Goal: Information Seeking & Learning: Learn about a topic

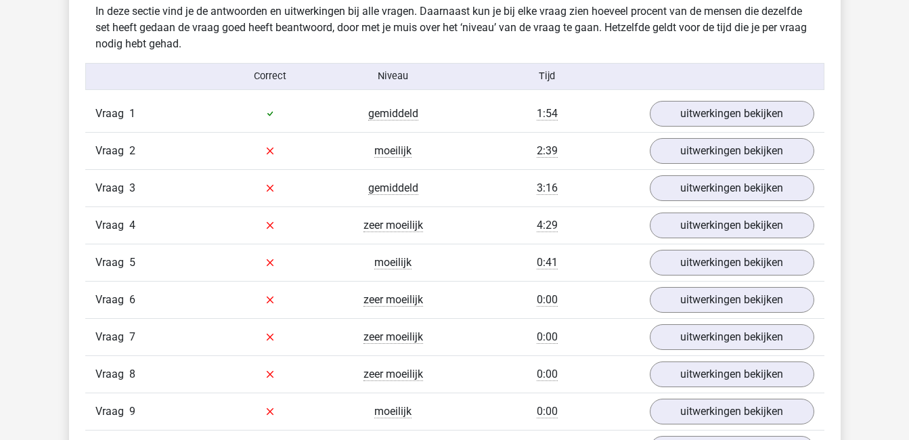
scroll to position [798, 0]
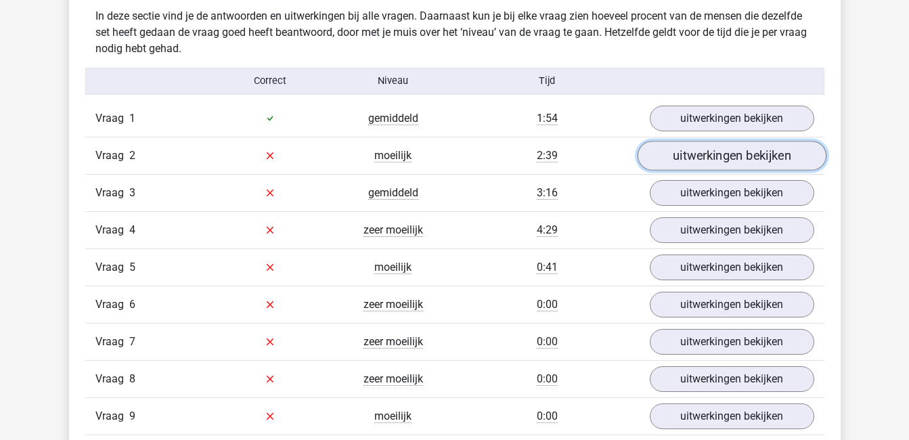
click at [683, 153] on link "uitwerkingen bekijken" at bounding box center [731, 156] width 189 height 30
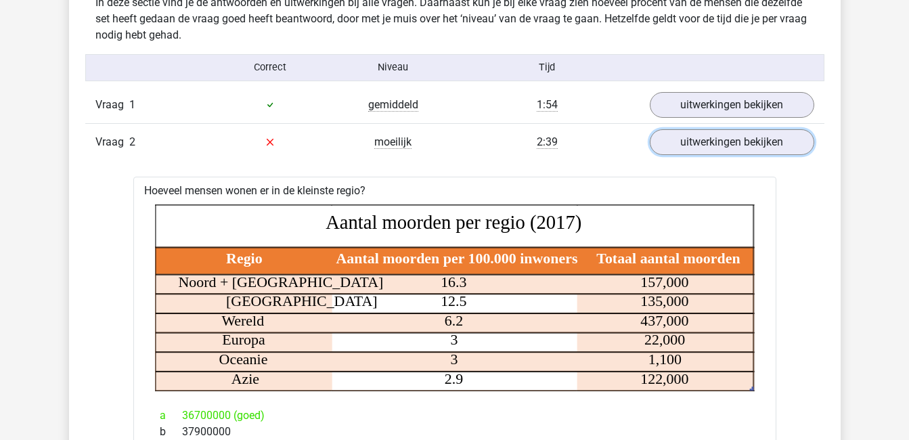
scroll to position [815, 0]
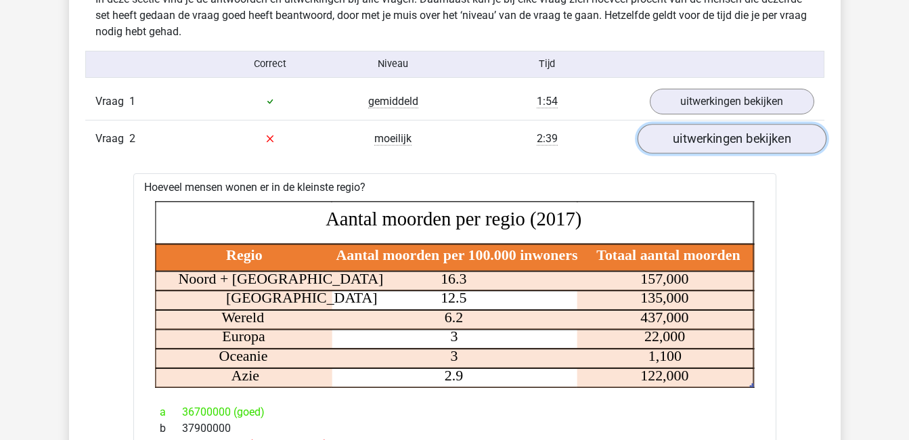
click at [707, 146] on link "uitwerkingen bekijken" at bounding box center [731, 139] width 189 height 30
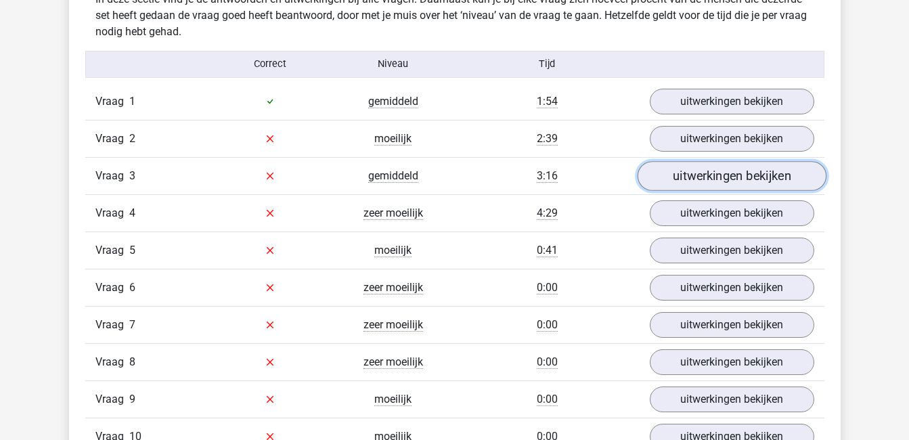
click at [710, 173] on link "uitwerkingen bekijken" at bounding box center [731, 176] width 189 height 30
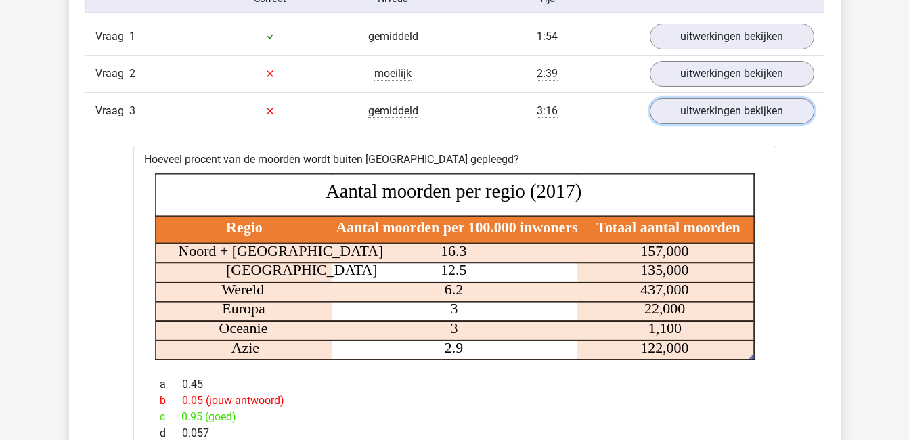
scroll to position [881, 0]
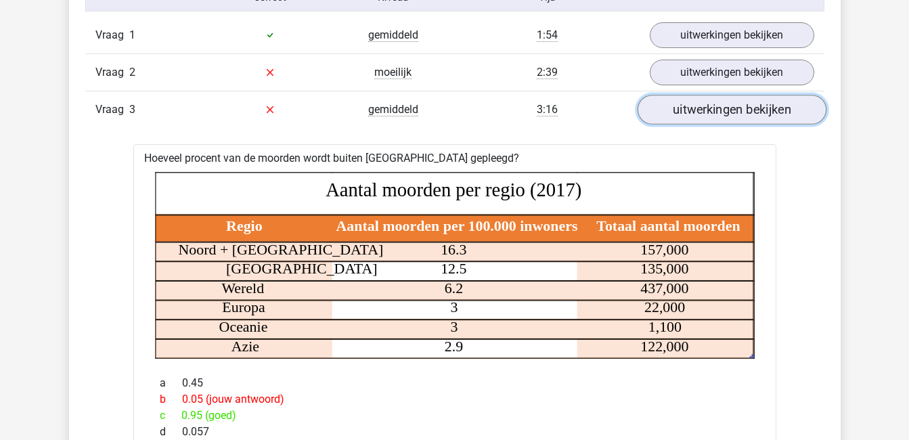
click at [721, 115] on link "uitwerkingen bekijken" at bounding box center [731, 110] width 189 height 30
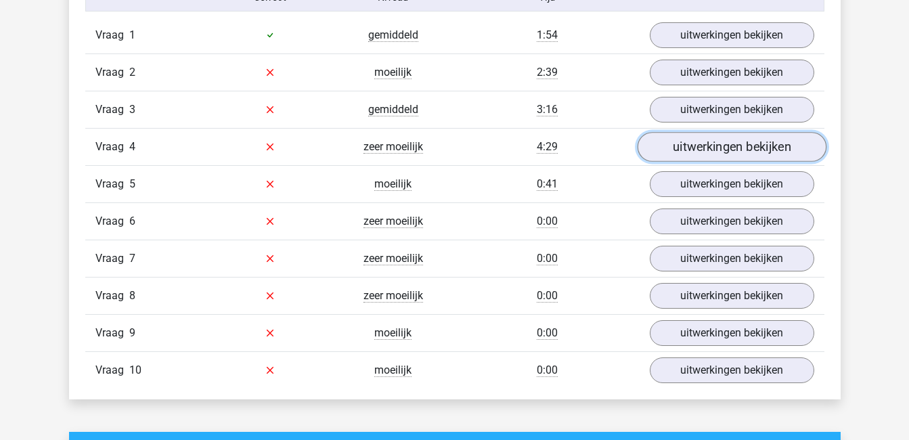
click at [729, 152] on link "uitwerkingen bekijken" at bounding box center [731, 147] width 189 height 30
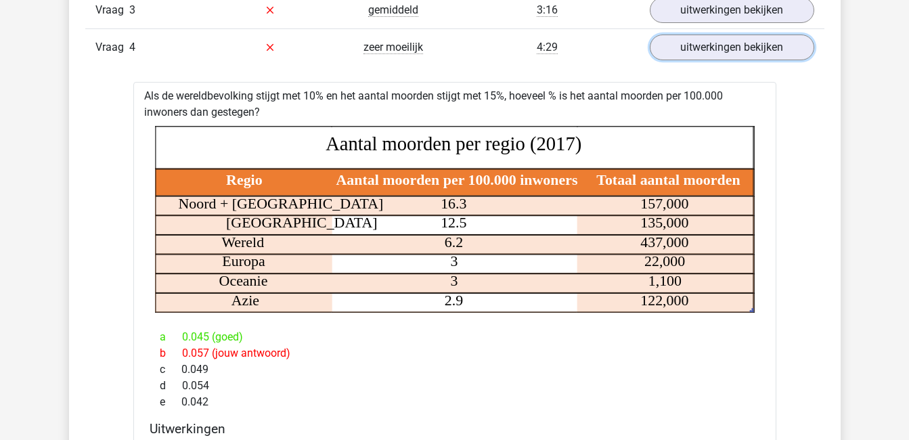
scroll to position [982, 0]
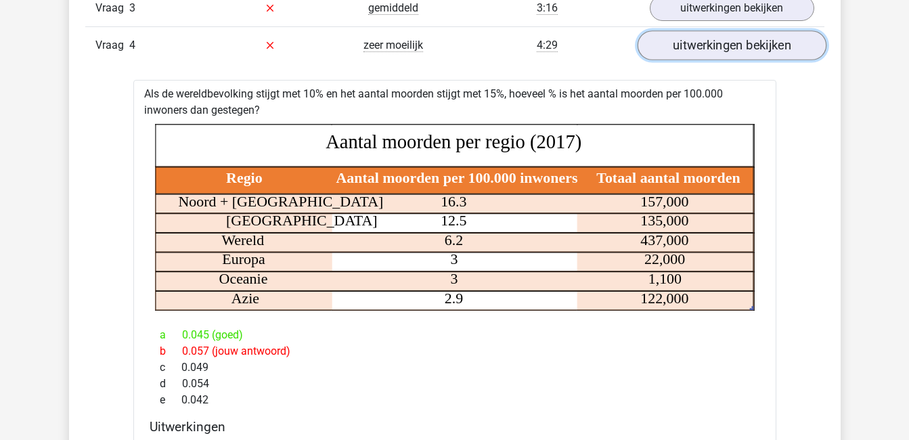
click at [742, 45] on link "uitwerkingen bekijken" at bounding box center [731, 45] width 189 height 30
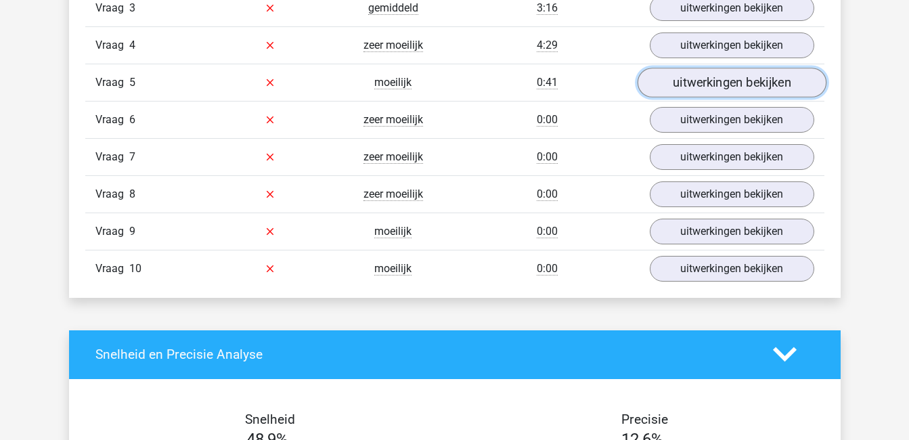
click at [744, 84] on link "uitwerkingen bekijken" at bounding box center [731, 83] width 189 height 30
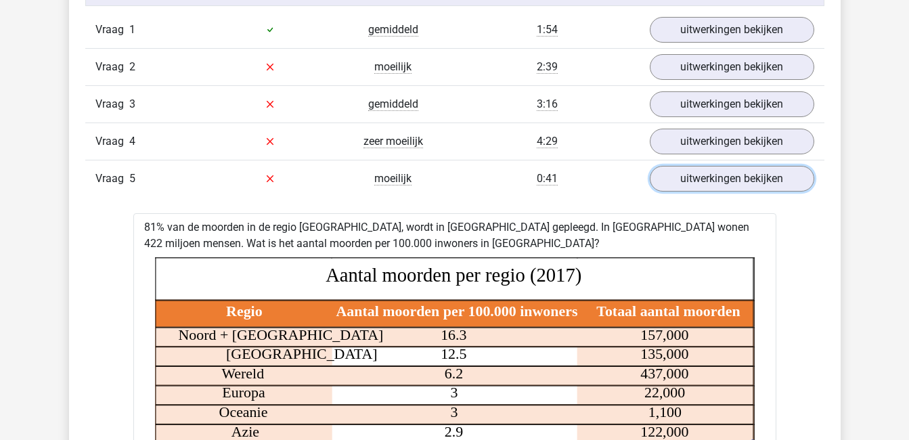
scroll to position [882, 0]
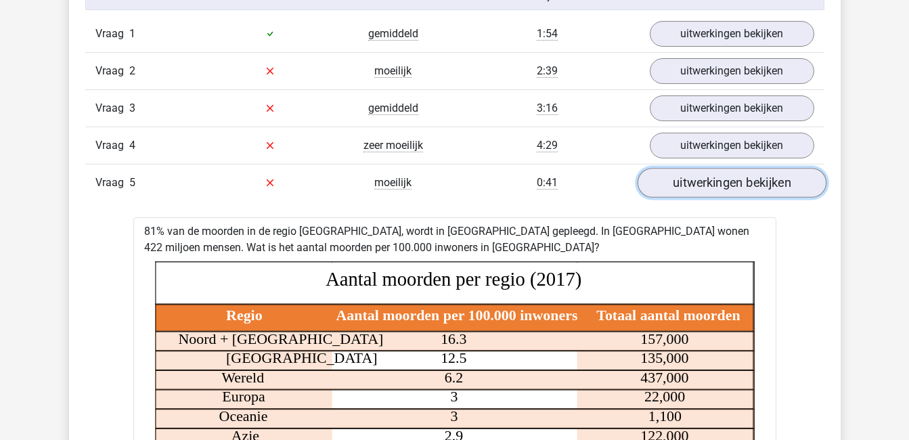
click at [752, 184] on link "uitwerkingen bekijken" at bounding box center [731, 183] width 189 height 30
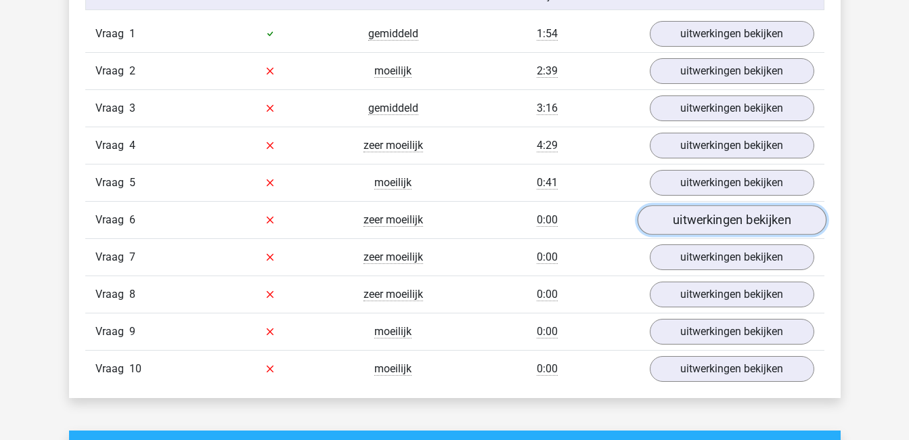
click at [752, 219] on link "uitwerkingen bekijken" at bounding box center [731, 220] width 189 height 30
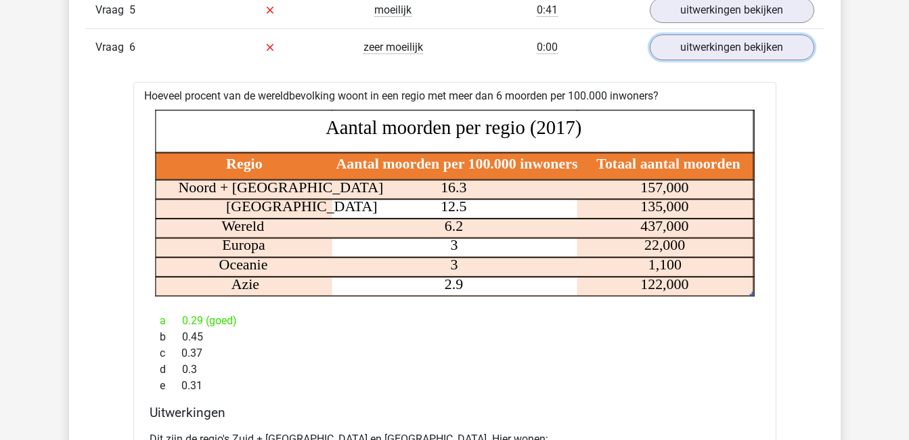
scroll to position [1054, 0]
click at [749, 44] on link "uitwerkingen bekijken" at bounding box center [731, 48] width 189 height 30
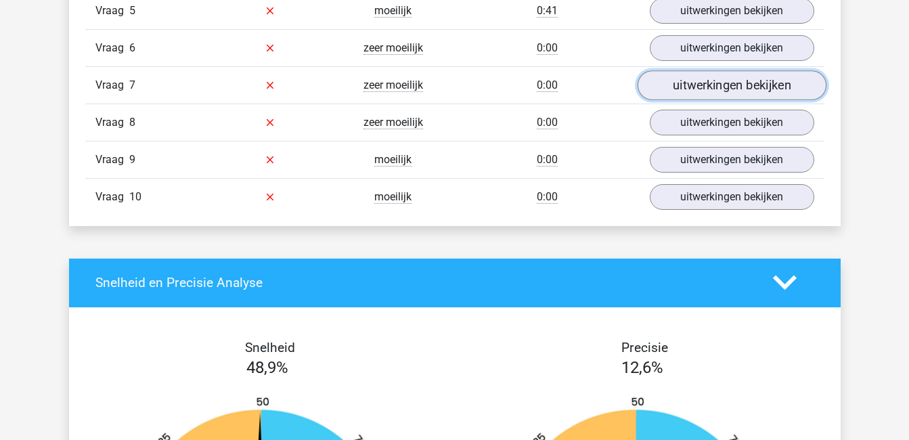
click at [748, 83] on link "uitwerkingen bekijken" at bounding box center [731, 85] width 189 height 30
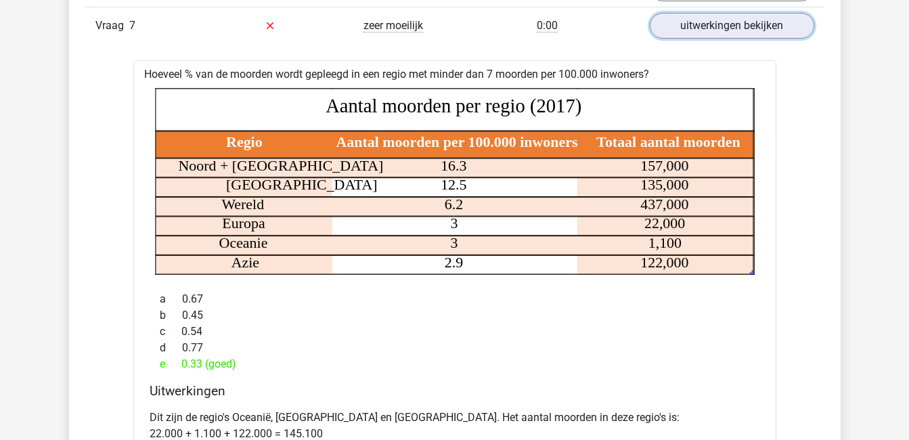
scroll to position [1112, 0]
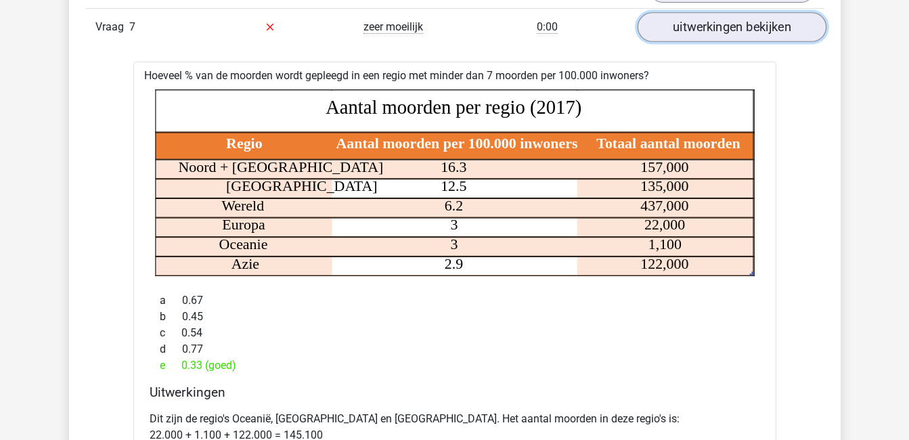
click at [760, 33] on link "uitwerkingen bekijken" at bounding box center [731, 27] width 189 height 30
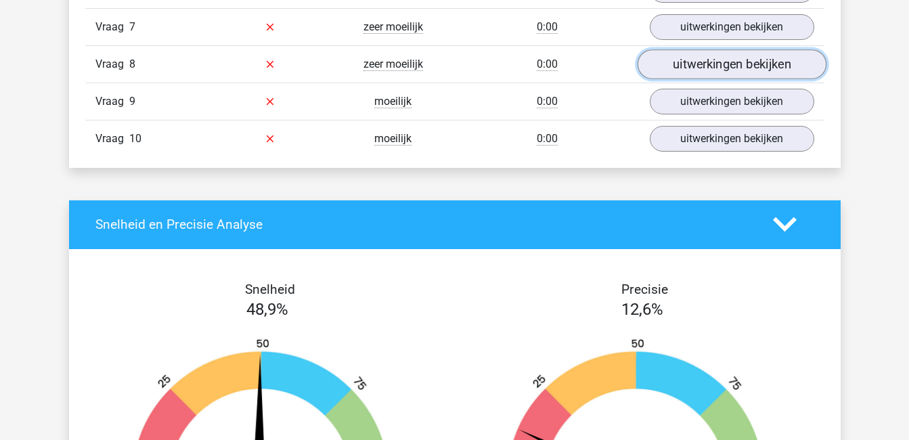
click at [767, 67] on link "uitwerkingen bekijken" at bounding box center [731, 64] width 189 height 30
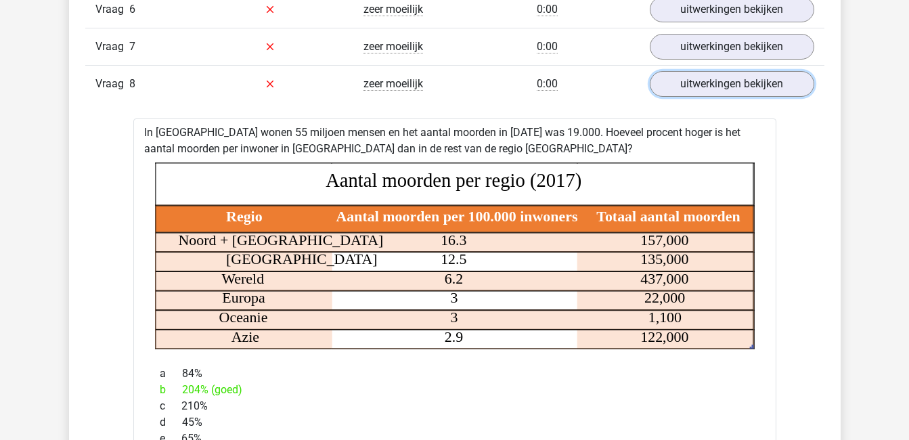
scroll to position [1092, 0]
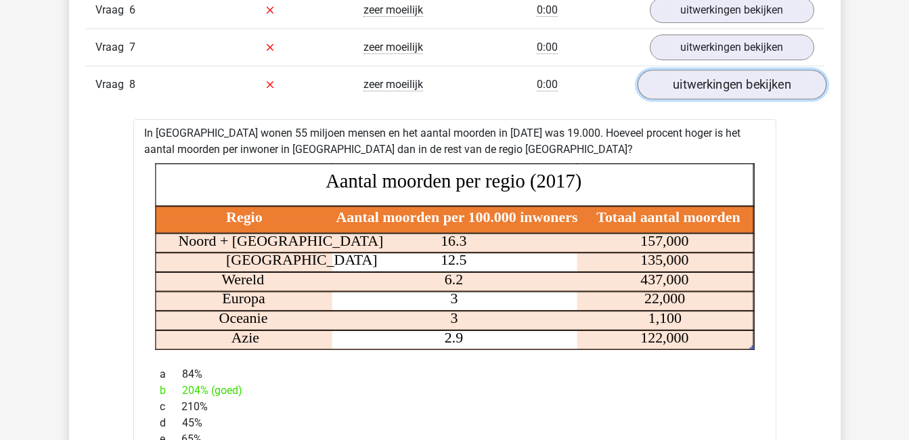
click at [756, 84] on link "uitwerkingen bekijken" at bounding box center [731, 85] width 189 height 30
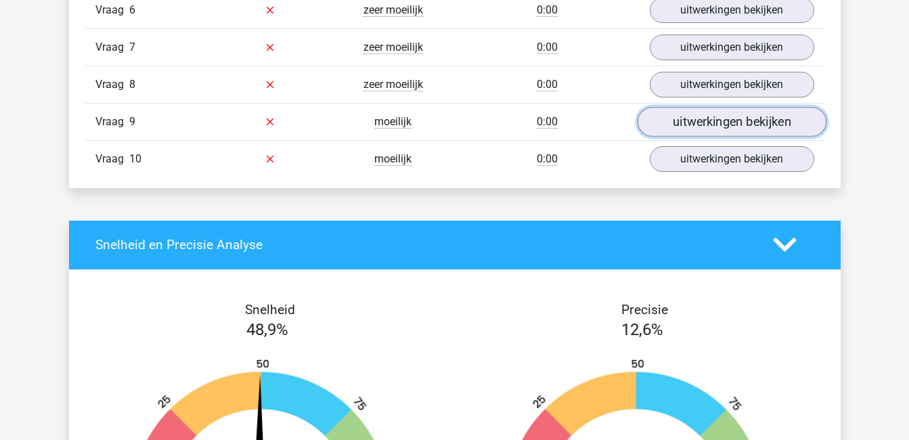
click at [748, 125] on link "uitwerkingen bekijken" at bounding box center [731, 122] width 189 height 30
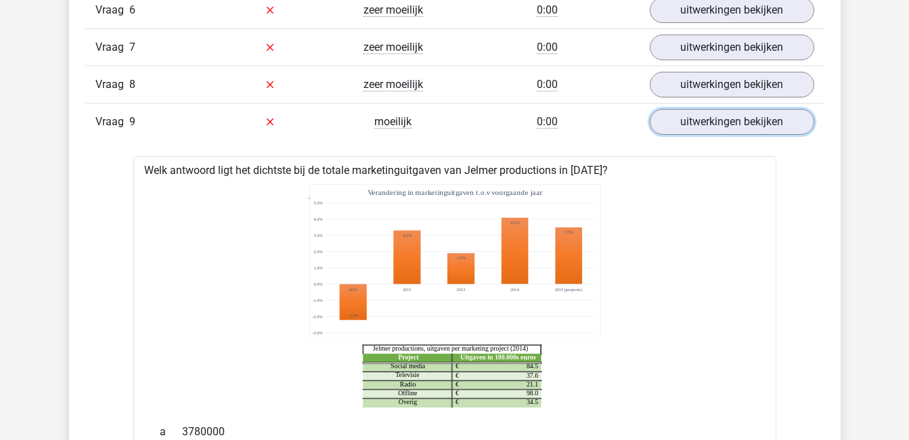
scroll to position [1097, 0]
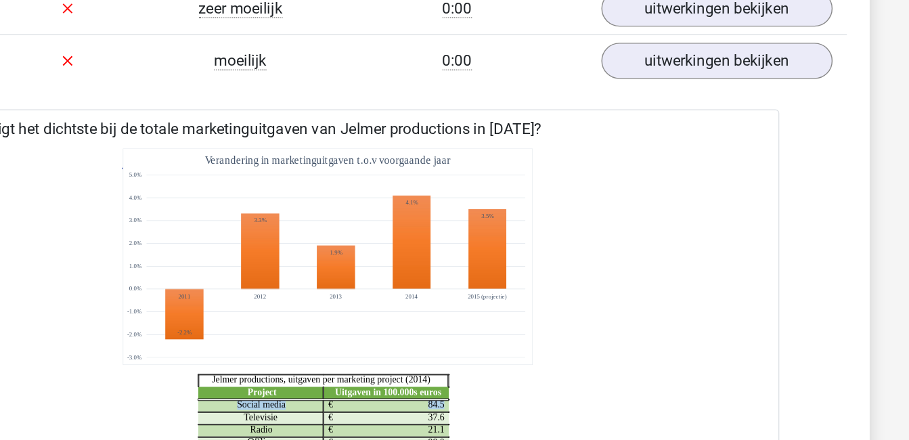
drag, startPoint x: 648, startPoint y: 288, endPoint x: 732, endPoint y: 290, distance: 84.6
click at [732, 290] on icon "Project Uitgaven in 100.000s euros Social media 84.5 € Televisie 37.6 € Radio 2…" at bounding box center [455, 290] width 600 height 223
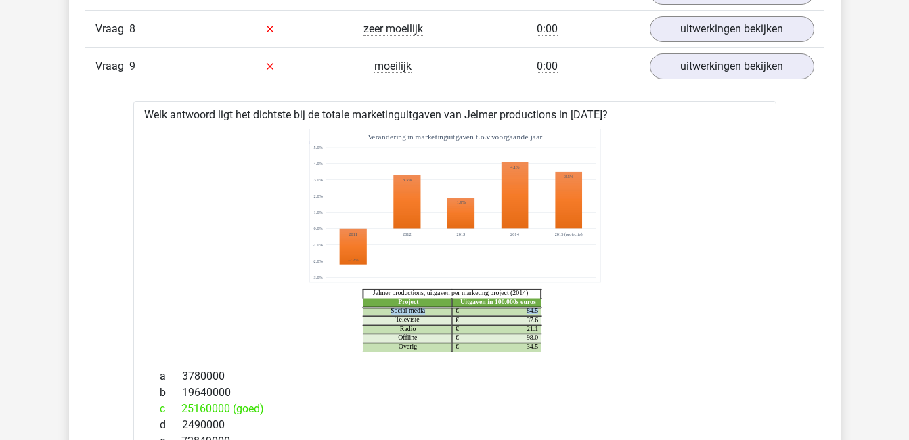
scroll to position [1148, 0]
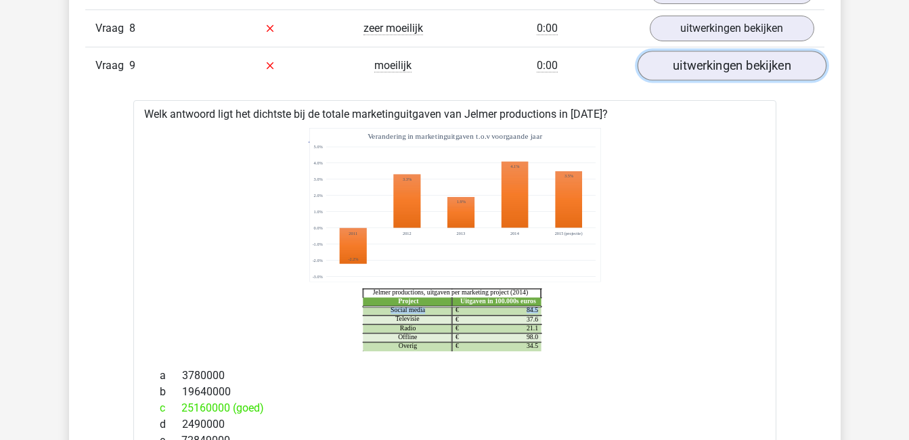
click at [702, 63] on link "uitwerkingen bekijken" at bounding box center [731, 66] width 189 height 30
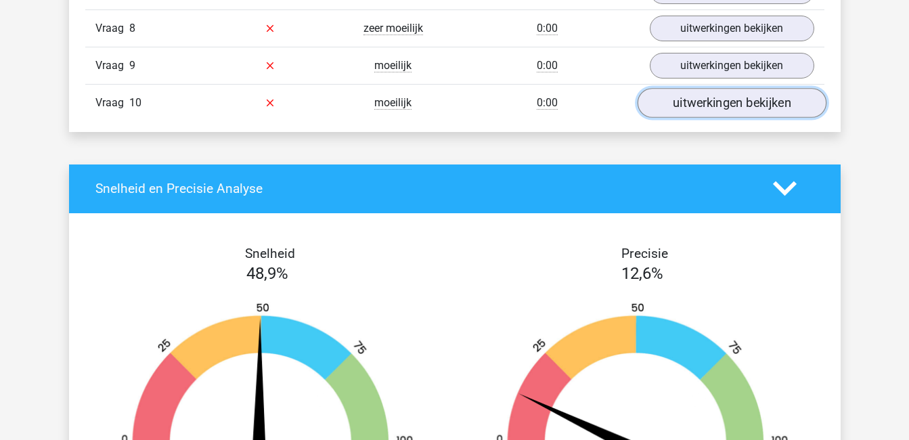
click at [721, 104] on link "uitwerkingen bekijken" at bounding box center [731, 103] width 189 height 30
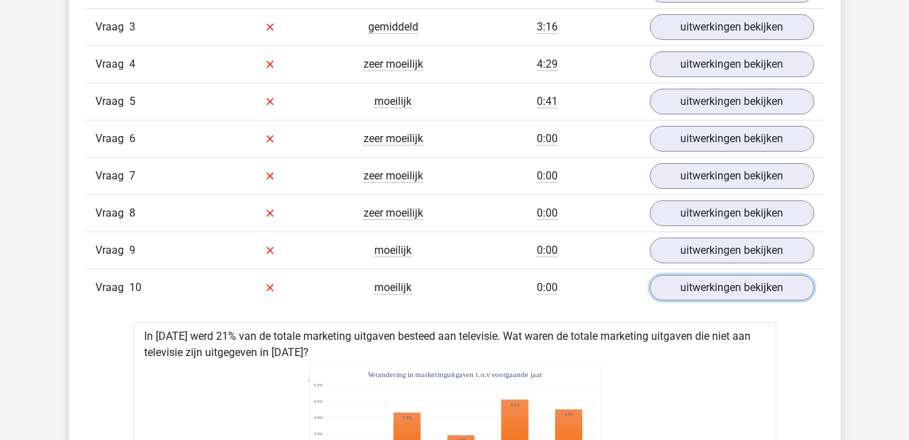
scroll to position [919, 0]
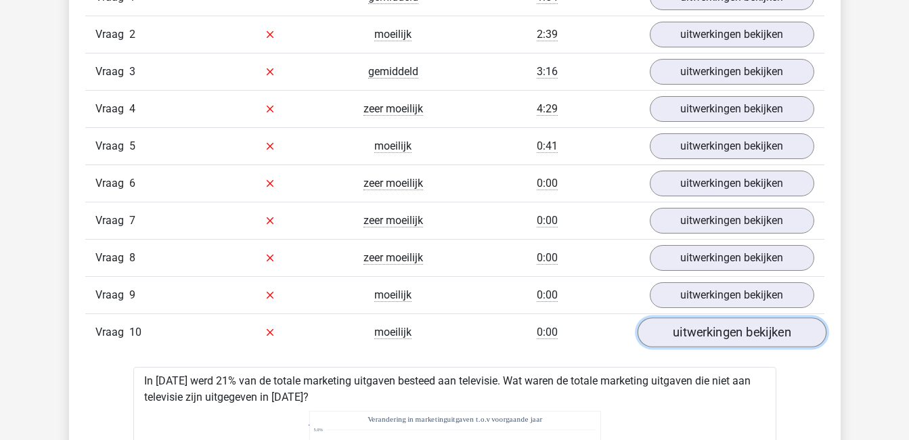
click at [719, 332] on link "uitwerkingen bekijken" at bounding box center [731, 332] width 189 height 30
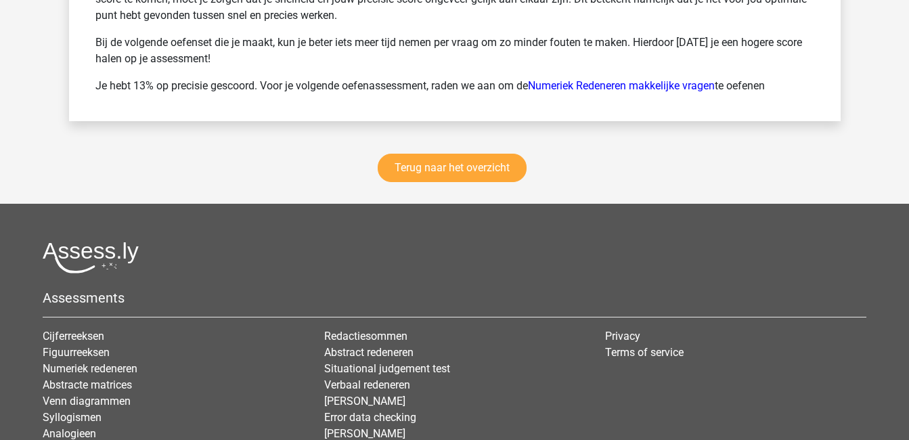
scroll to position [1918, 0]
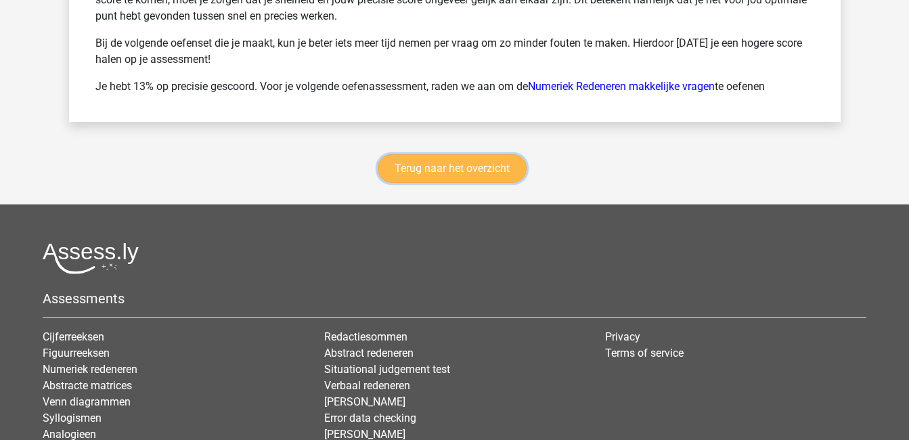
click at [481, 175] on link "Terug naar het overzicht" at bounding box center [452, 168] width 149 height 28
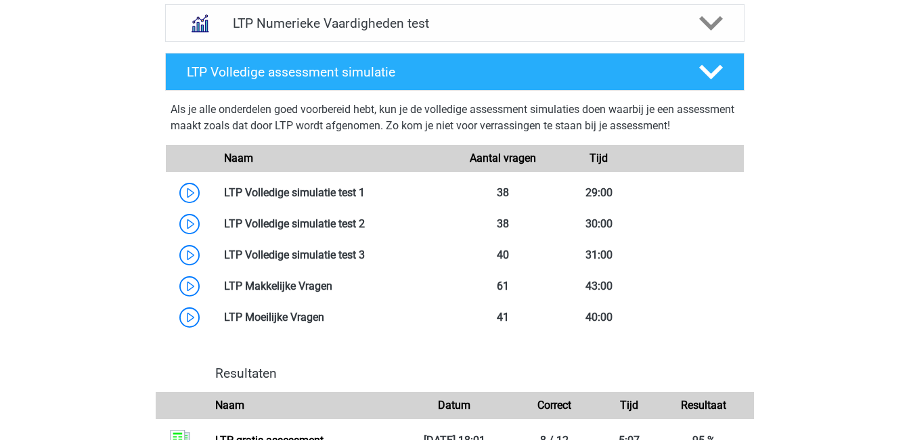
scroll to position [718, 0]
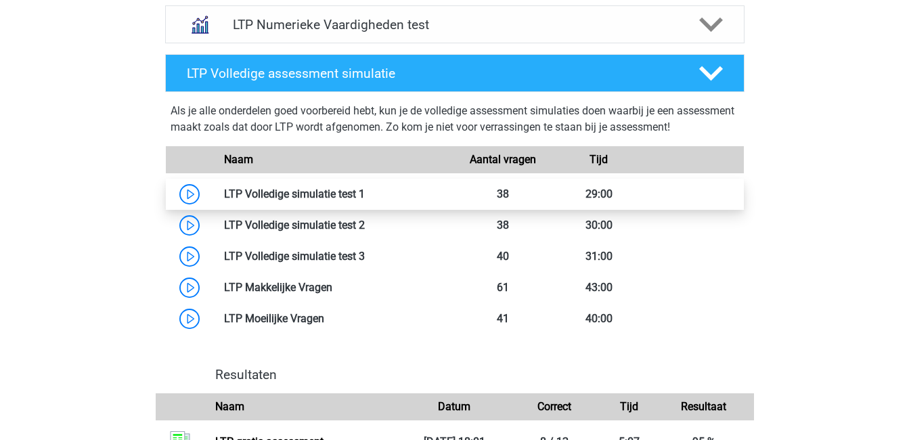
click at [365, 200] on link at bounding box center [365, 193] width 0 height 13
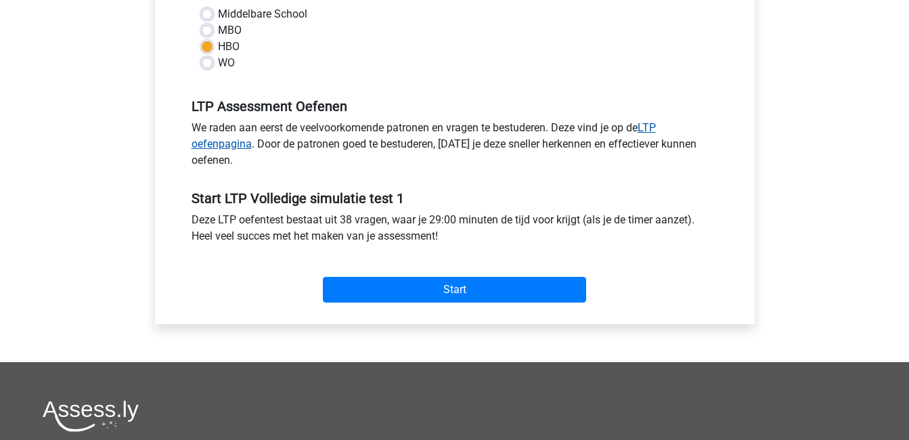
scroll to position [348, 0]
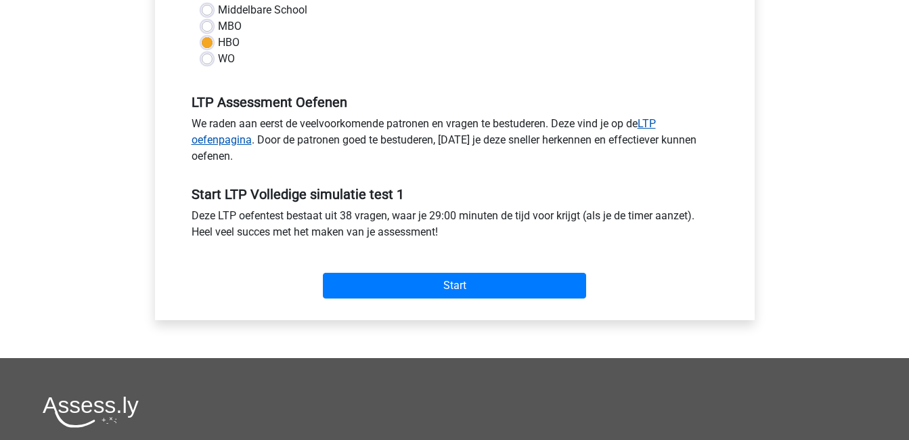
click at [655, 120] on link "LTP oefenpagina" at bounding box center [423, 131] width 464 height 29
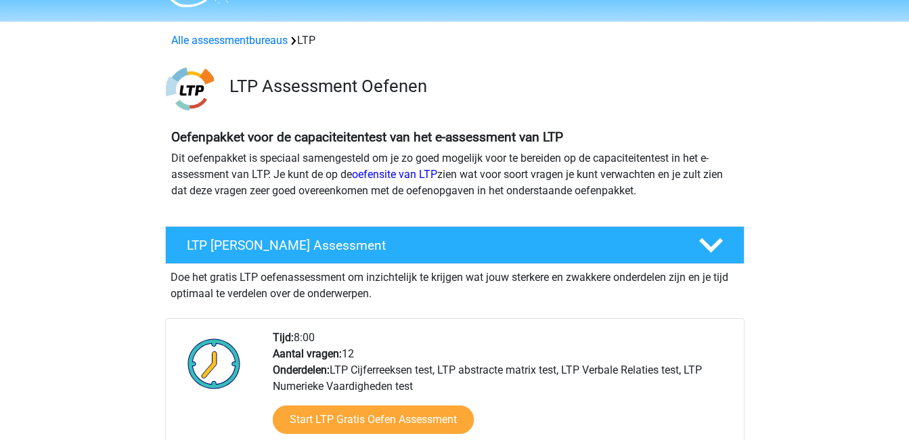
scroll to position [36, 0]
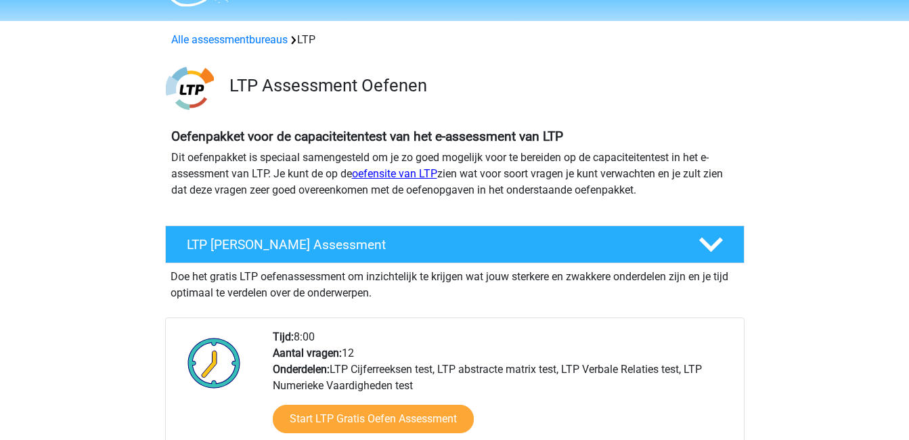
click at [411, 169] on link "oefensite van LTP" at bounding box center [394, 173] width 85 height 13
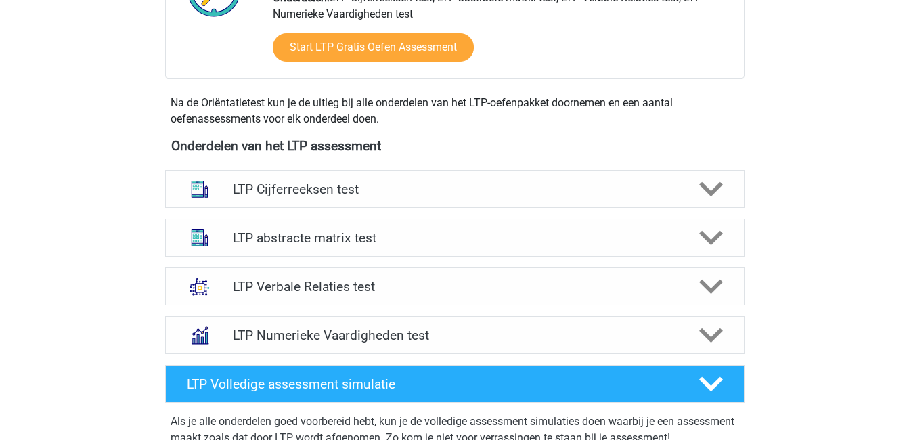
scroll to position [409, 0]
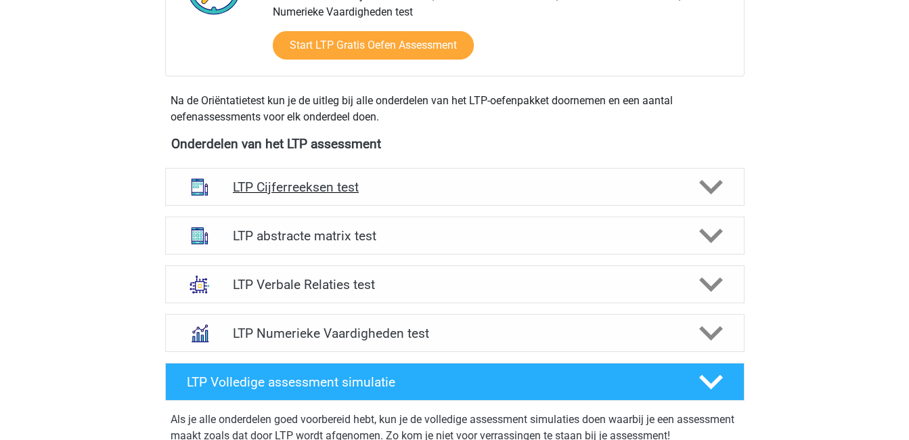
click at [685, 187] on div "LTP Cijferreeksen test" at bounding box center [455, 187] width 464 height 16
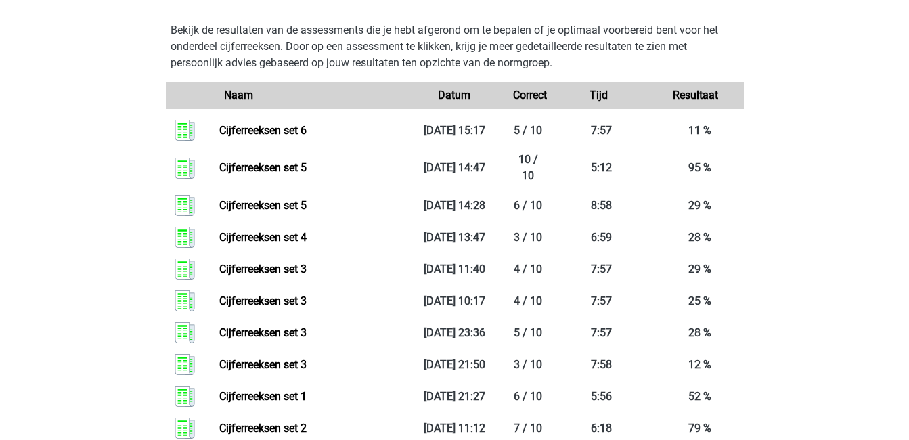
scroll to position [1280, 0]
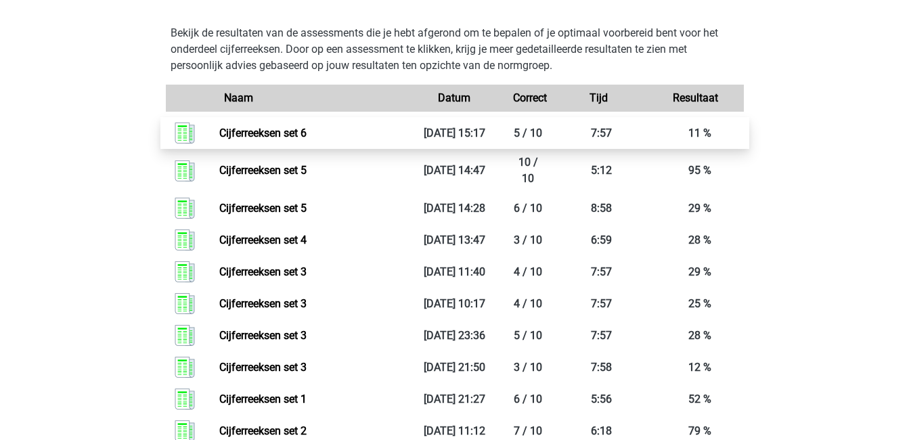
click at [302, 139] on link "Cijferreeksen set 6" at bounding box center [262, 133] width 87 height 13
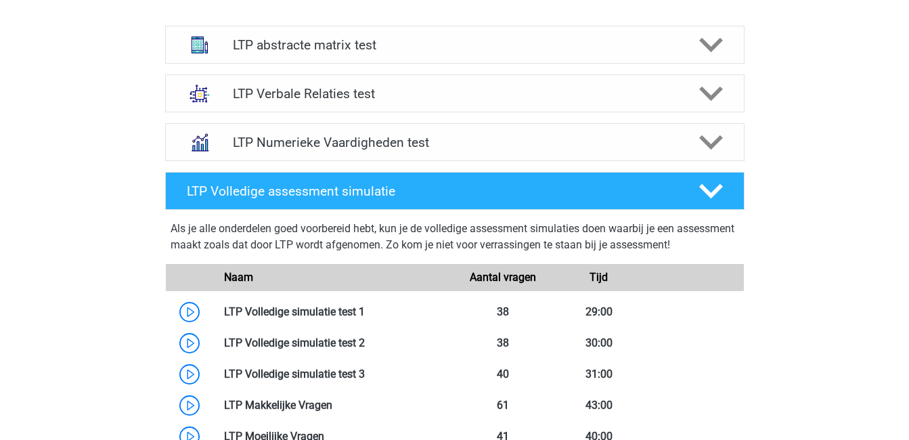
scroll to position [1793, 0]
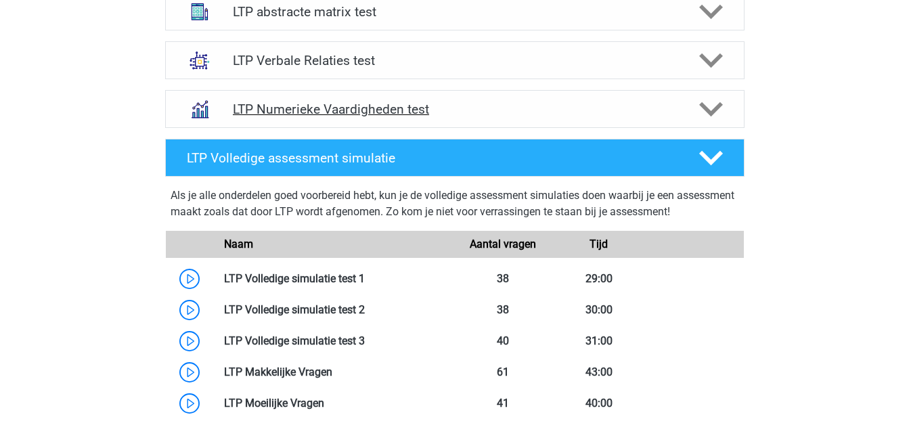
click at [698, 110] on div at bounding box center [709, 109] width 46 height 24
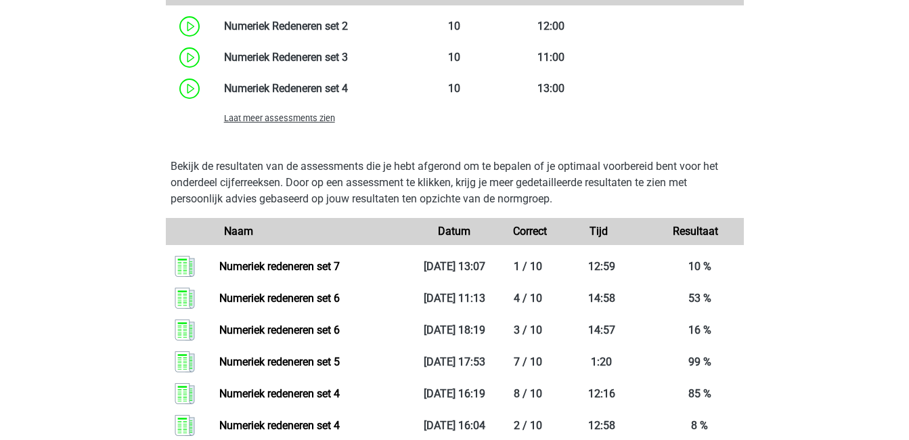
scroll to position [2260, 0]
click at [290, 119] on span "Laat meer assessments zien" at bounding box center [279, 119] width 111 height 10
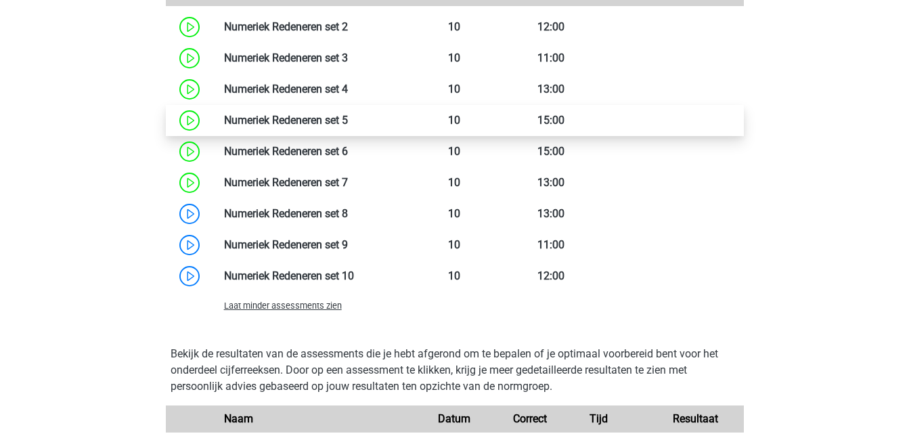
click at [348, 119] on link at bounding box center [348, 120] width 0 height 13
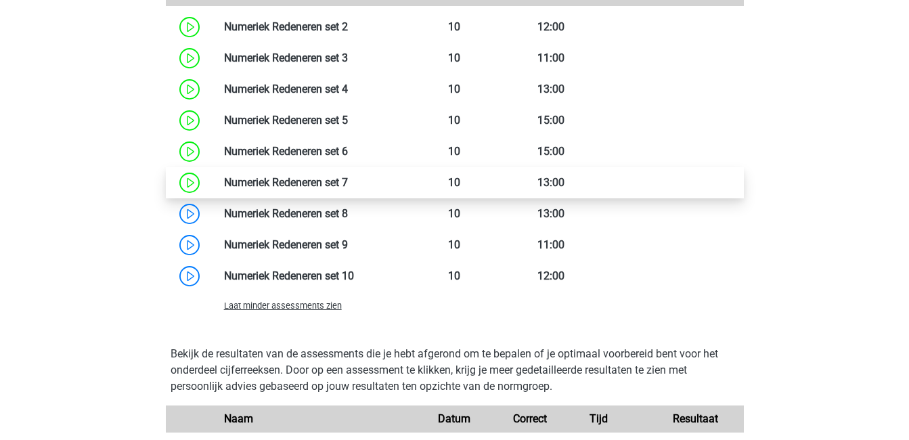
click at [348, 176] on link at bounding box center [348, 182] width 0 height 13
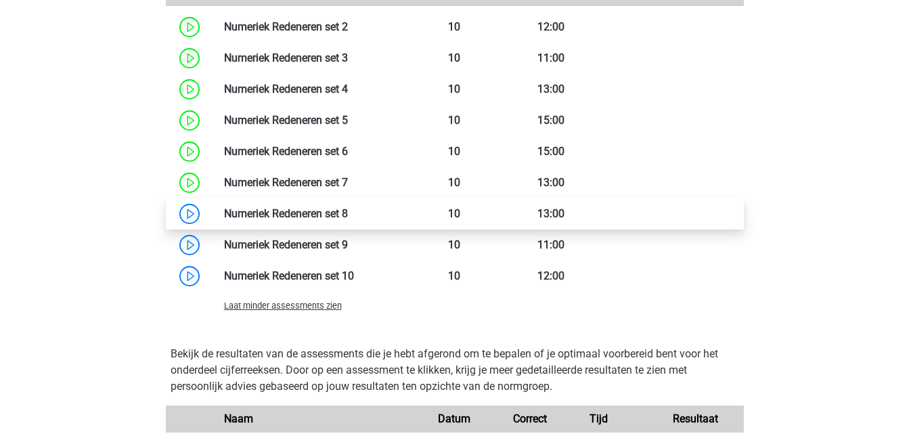
click at [348, 219] on link at bounding box center [348, 213] width 0 height 13
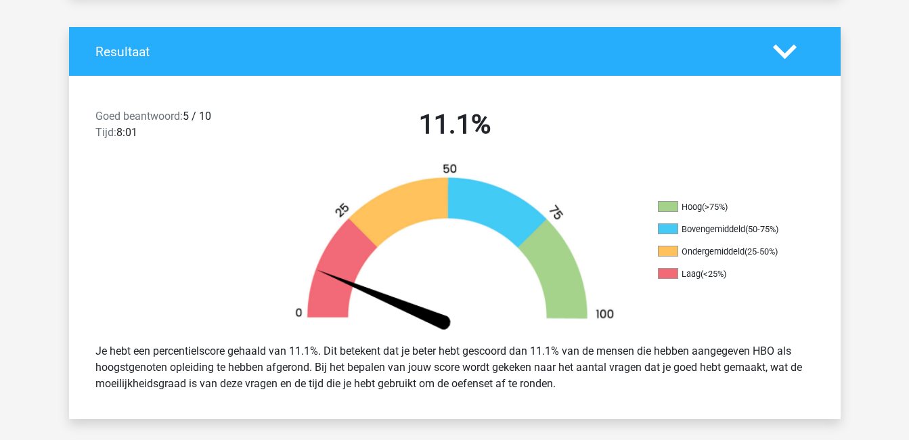
scroll to position [269, 0]
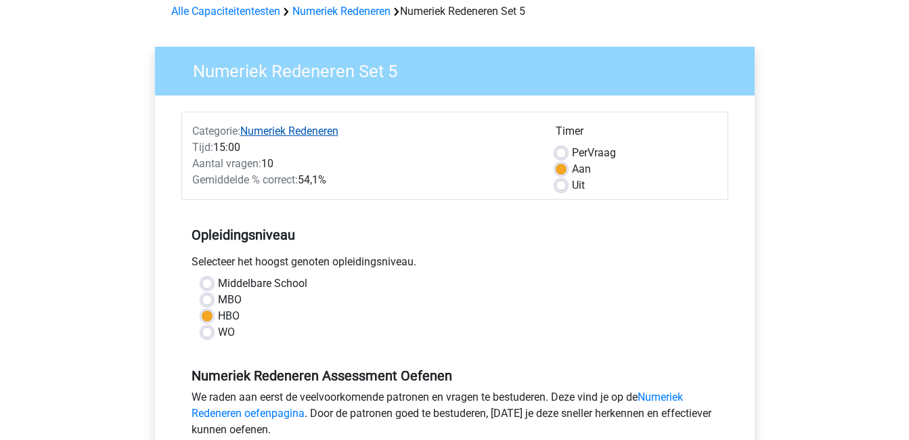
scroll to position [110, 0]
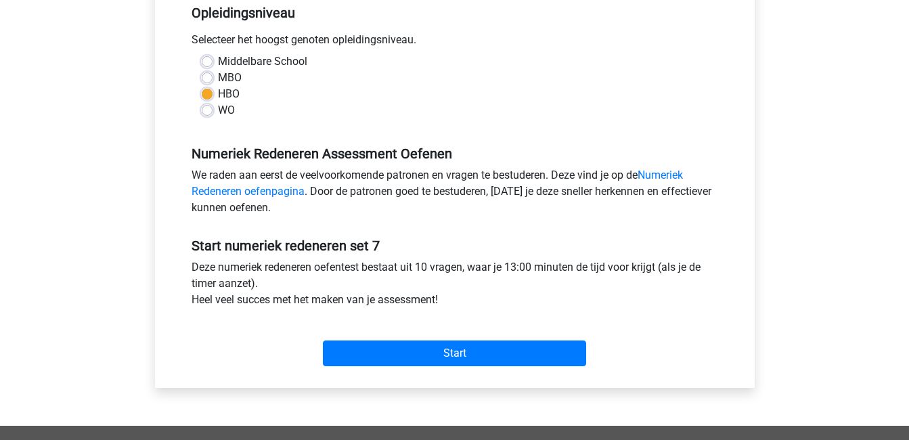
scroll to position [286, 0]
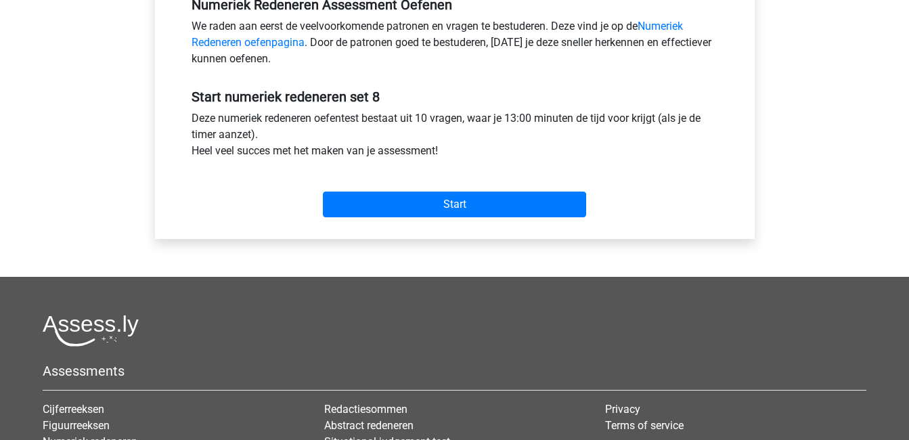
scroll to position [477, 0]
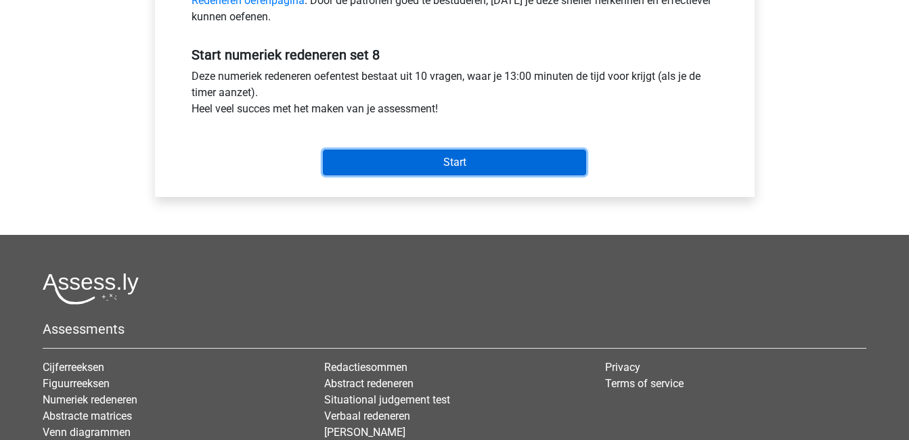
click at [487, 160] on input "Start" at bounding box center [454, 163] width 263 height 26
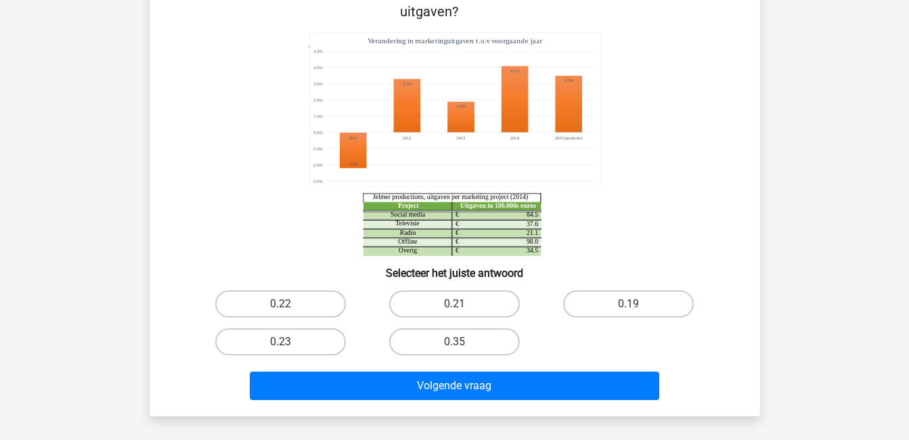
scroll to position [133, 0]
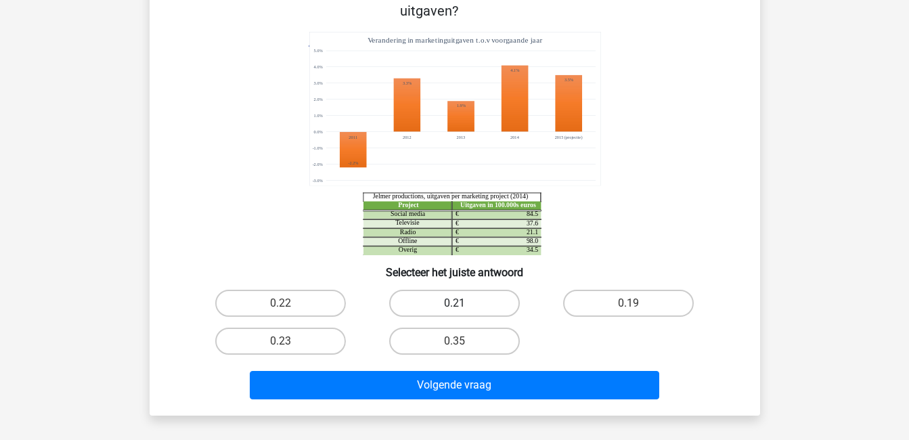
click at [471, 294] on label "0.21" at bounding box center [454, 303] width 131 height 27
click at [463, 303] on input "0.21" at bounding box center [458, 307] width 9 height 9
radio input "true"
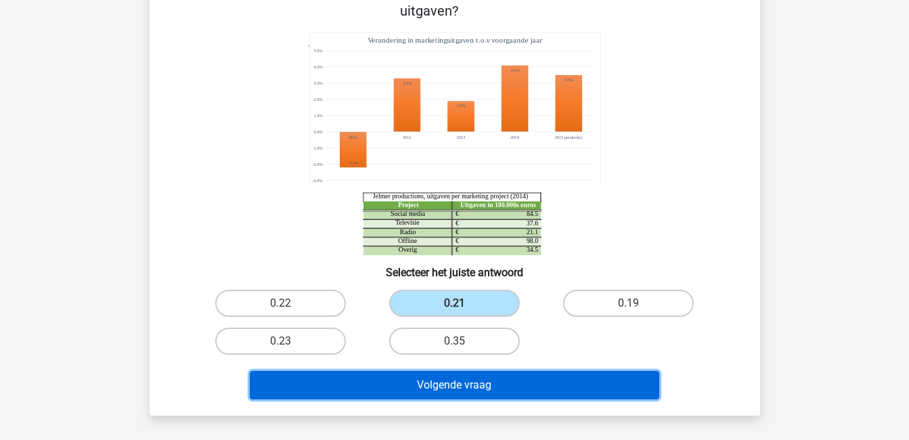
click at [501, 371] on button "Volgende vraag" at bounding box center [454, 385] width 409 height 28
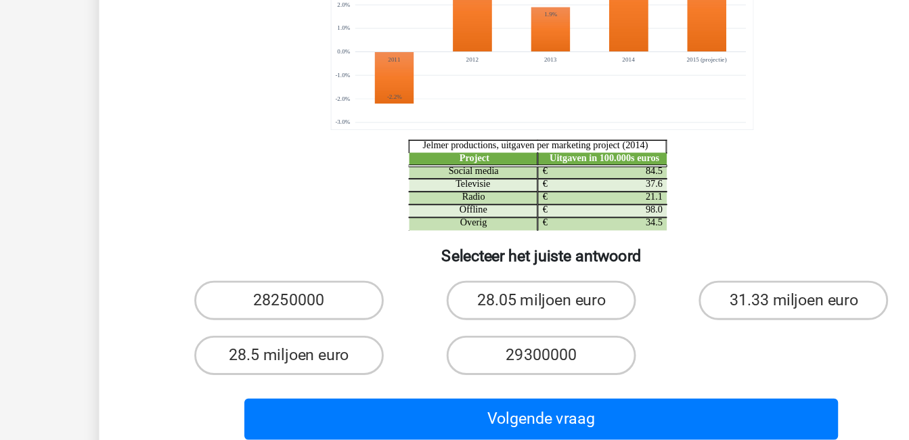
scroll to position [74, 0]
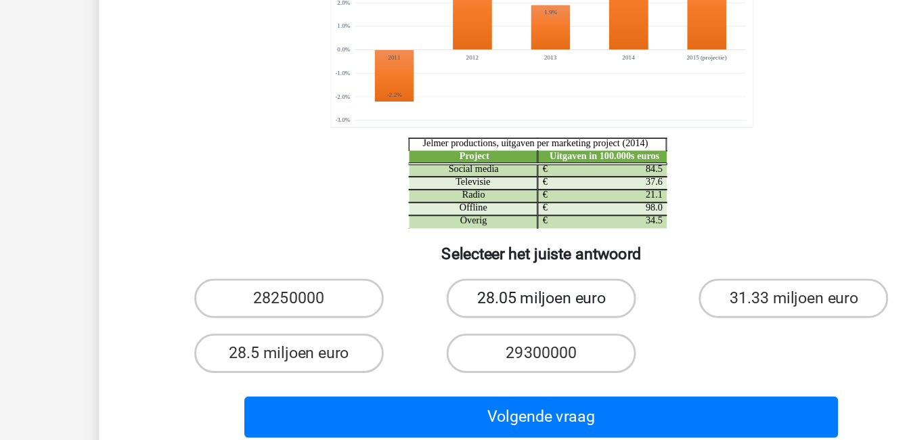
click at [443, 340] on label "28.05 miljoen euro" at bounding box center [454, 341] width 131 height 27
click at [454, 342] on input "28.05 miljoen euro" at bounding box center [458, 346] width 9 height 9
radio input "true"
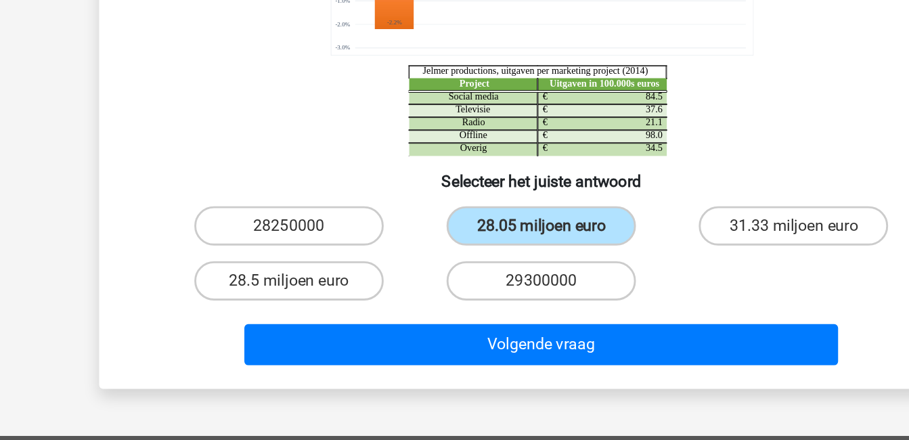
scroll to position [126, 0]
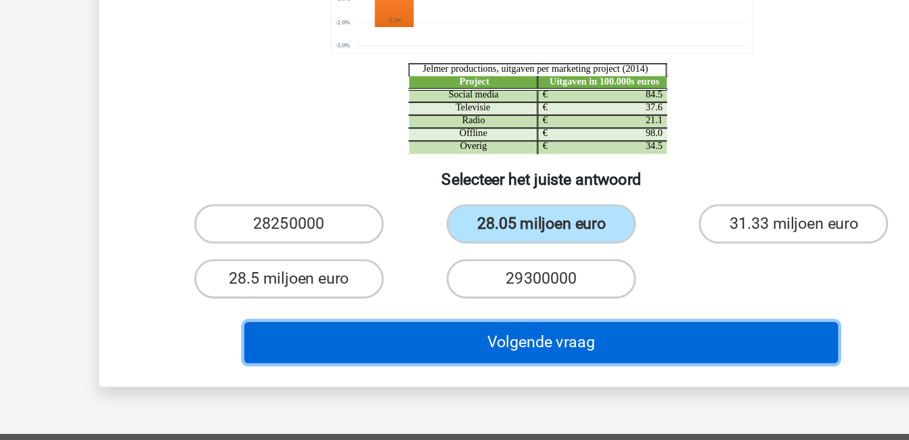
click at [429, 369] on button "Volgende vraag" at bounding box center [454, 372] width 409 height 28
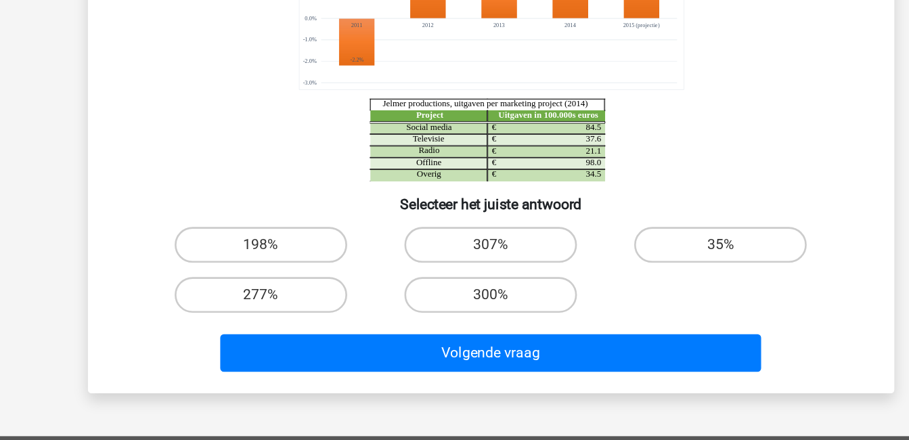
scroll to position [114, 0]
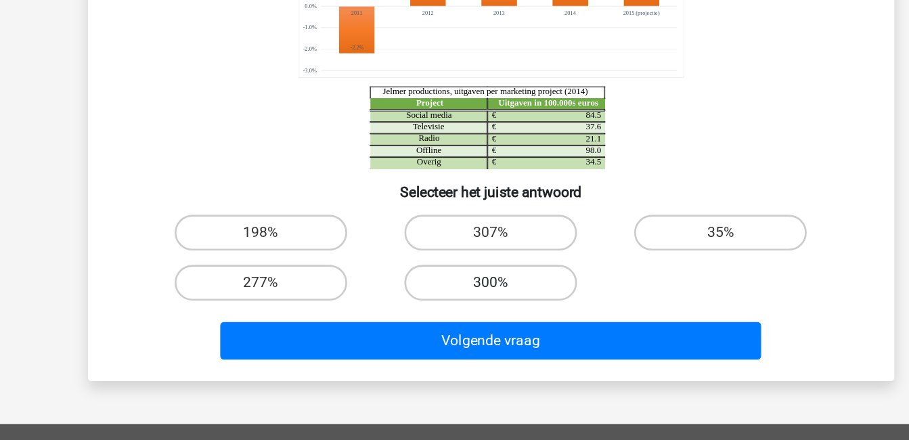
click at [465, 316] on label "300%" at bounding box center [454, 320] width 131 height 27
click at [463, 320] on input "300%" at bounding box center [458, 324] width 9 height 9
radio input "true"
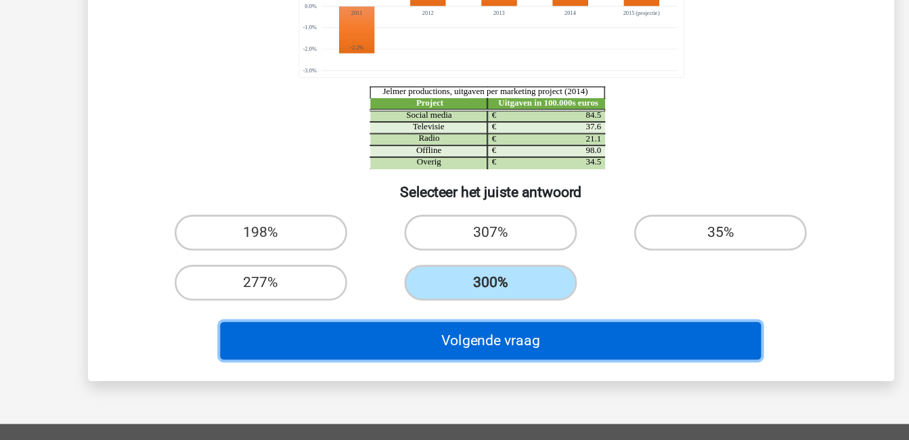
click at [476, 362] on button "Volgende vraag" at bounding box center [454, 364] width 409 height 28
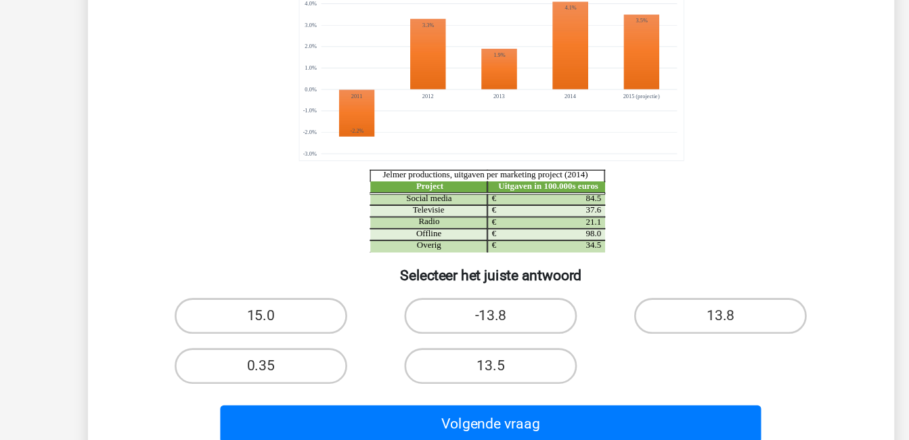
scroll to position [51, 0]
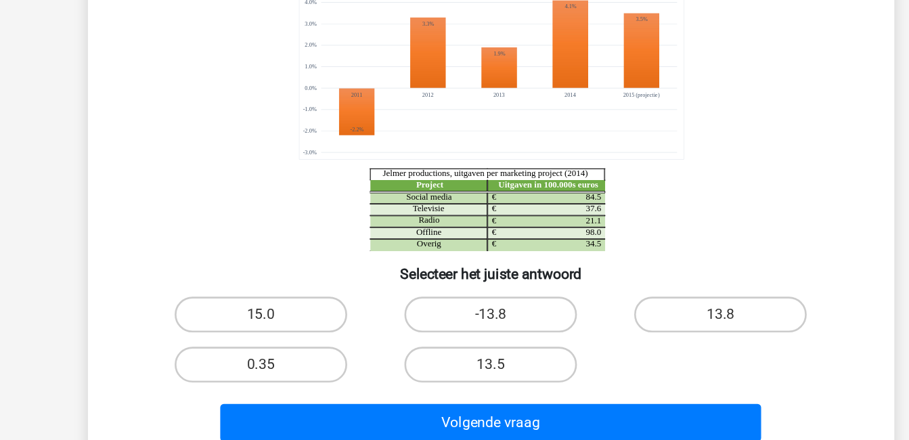
click at [634, 344] on input "13.8" at bounding box center [633, 348] width 9 height 9
radio input "true"
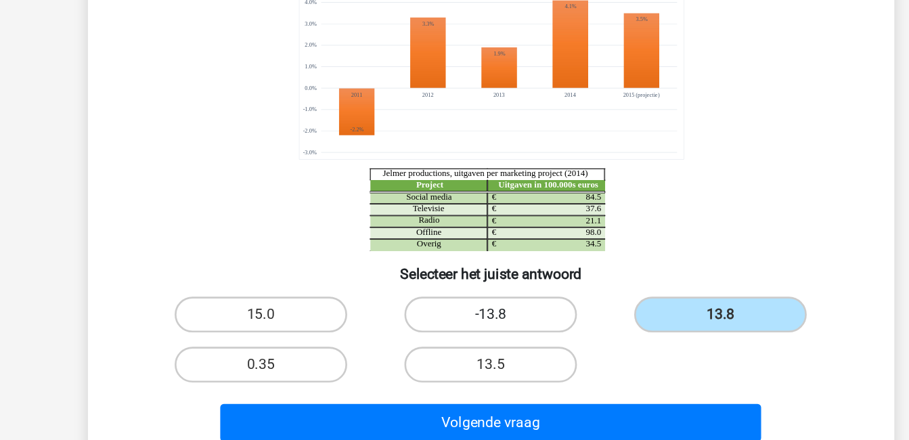
click at [491, 344] on label "-13.8" at bounding box center [454, 344] width 131 height 27
click at [463, 344] on input "-13.8" at bounding box center [458, 348] width 9 height 9
radio input "true"
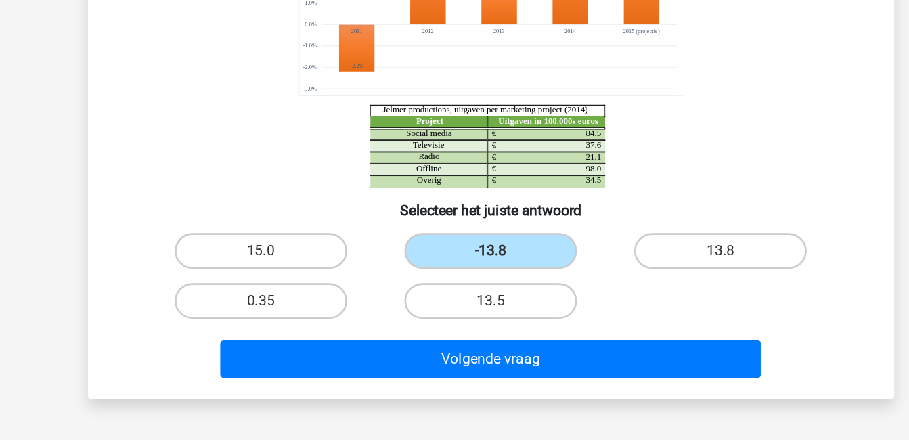
scroll to position [106, 0]
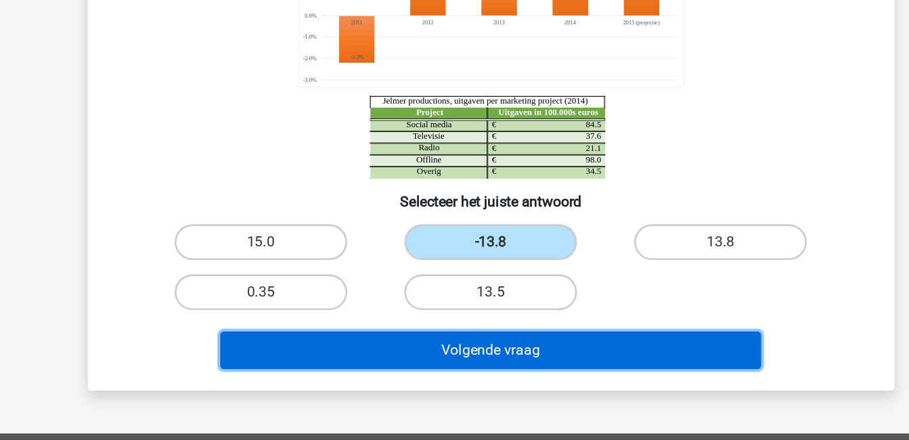
click at [473, 371] on button "Volgende vraag" at bounding box center [454, 371] width 409 height 28
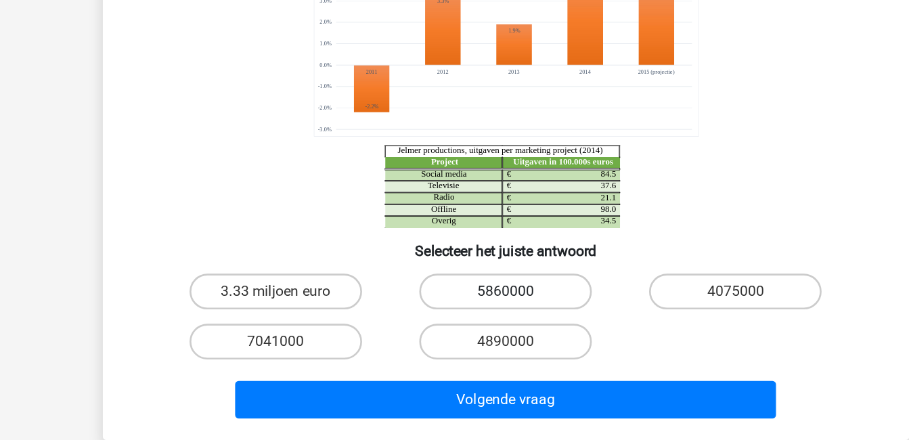
scroll to position [70, 0]
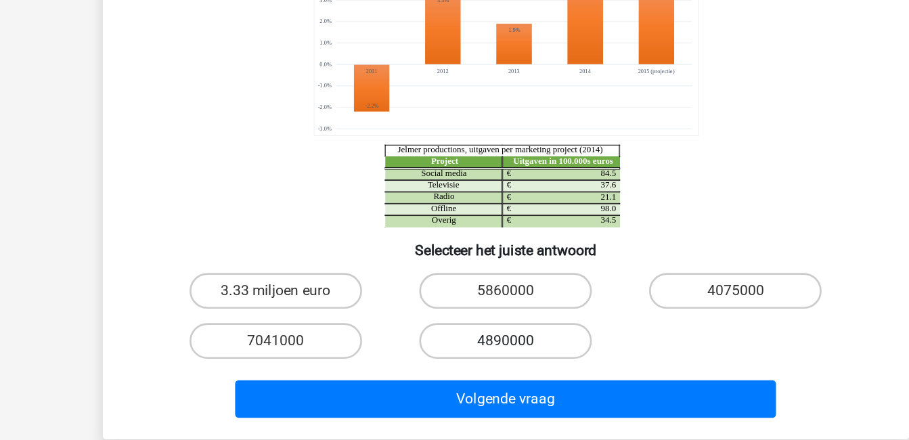
click at [465, 367] on label "4890000" at bounding box center [454, 364] width 131 height 27
click at [463, 367] on input "4890000" at bounding box center [458, 368] width 9 height 9
radio input "true"
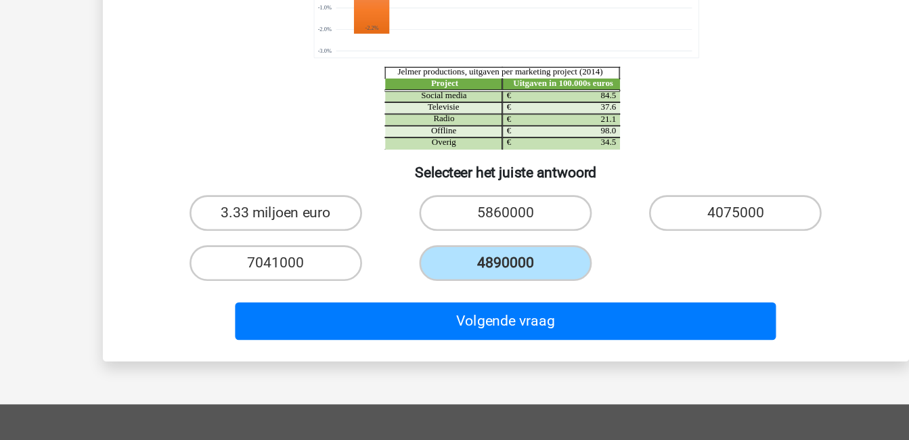
scroll to position [129, 0]
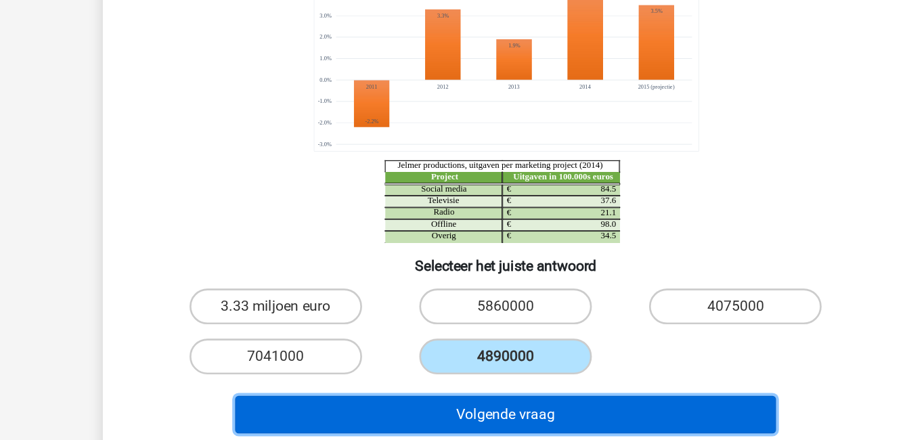
click at [501, 346] on button "Volgende vraag" at bounding box center [454, 348] width 409 height 28
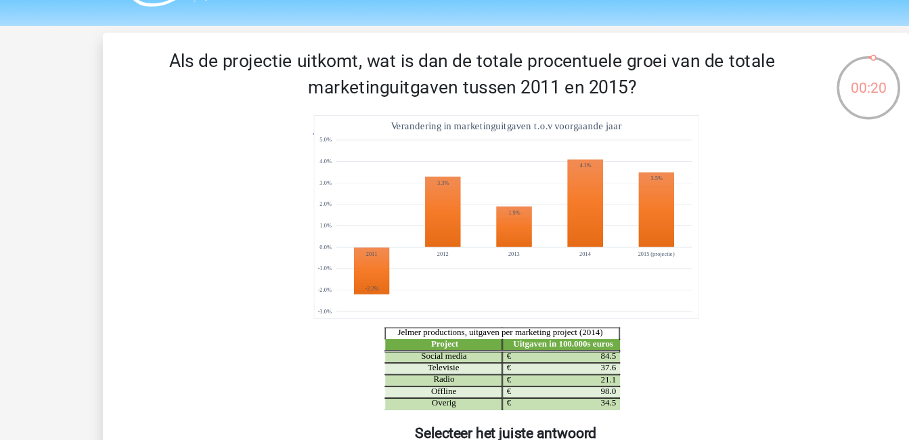
scroll to position [35, 0]
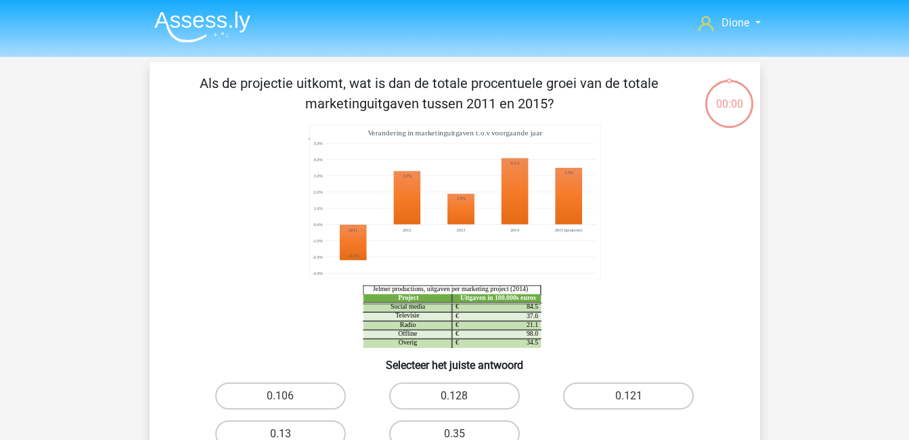
scroll to position [70, 0]
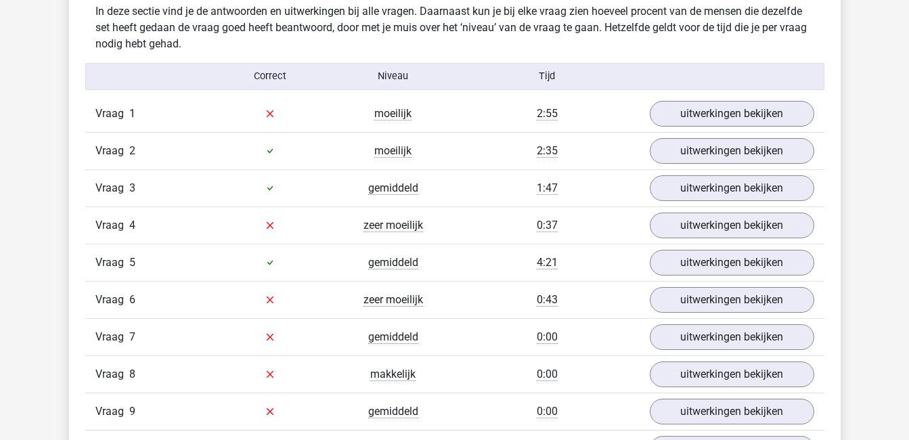
scroll to position [802, 0]
click at [704, 118] on link "uitwerkingen bekijken" at bounding box center [731, 114] width 189 height 30
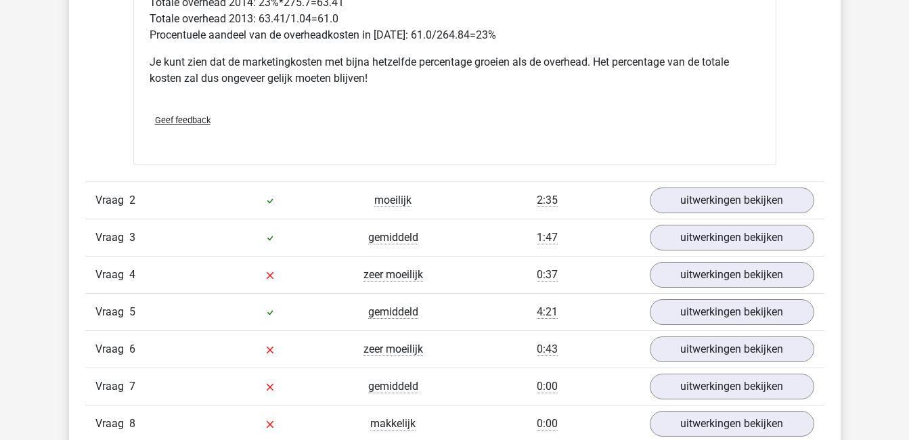
scroll to position [1397, 0]
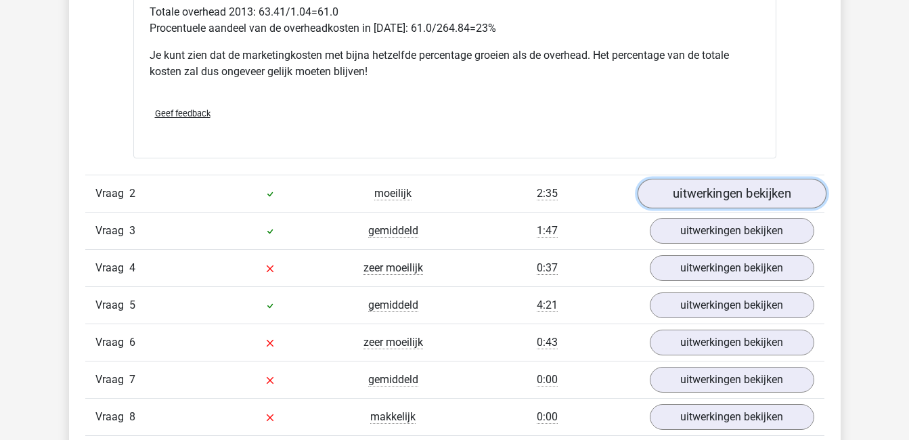
click at [733, 188] on link "uitwerkingen bekijken" at bounding box center [731, 194] width 189 height 30
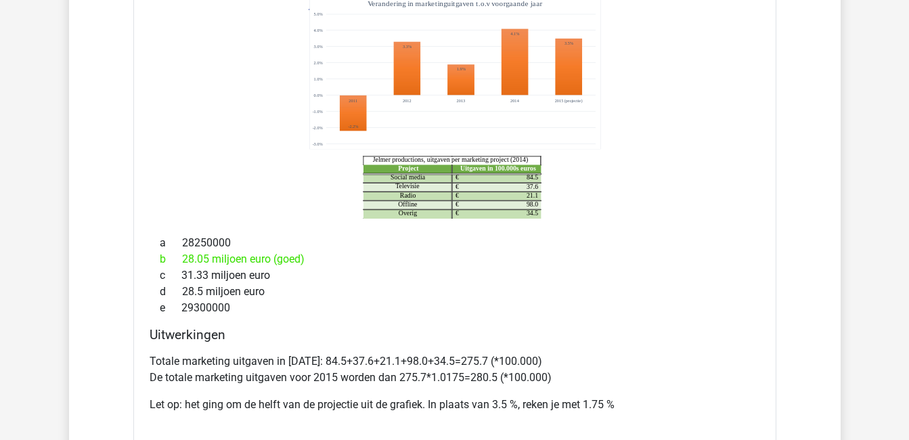
scroll to position [1460, 0]
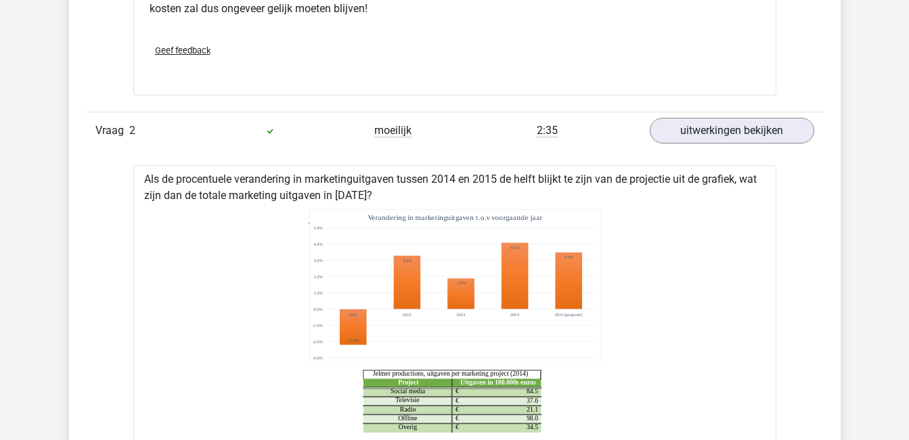
click at [731, 114] on div "Vraag 2 moeilijk 2:35 uitwerkingen bekijken" at bounding box center [454, 130] width 739 height 37
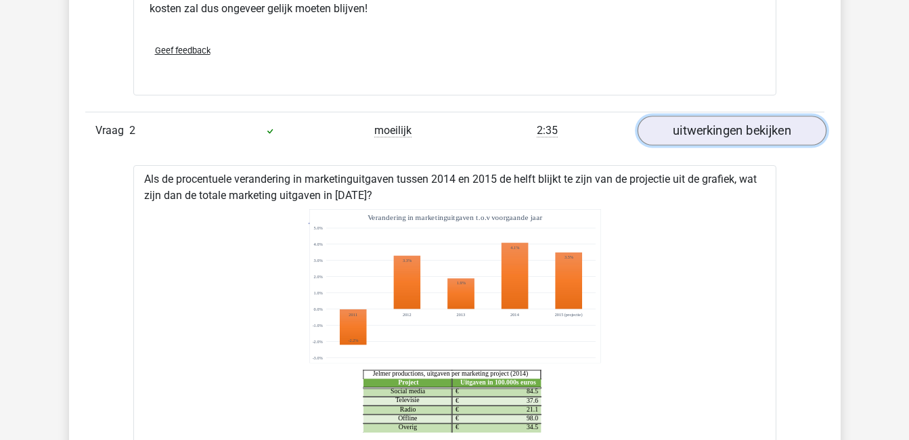
click at [731, 127] on link "uitwerkingen bekijken" at bounding box center [731, 131] width 189 height 30
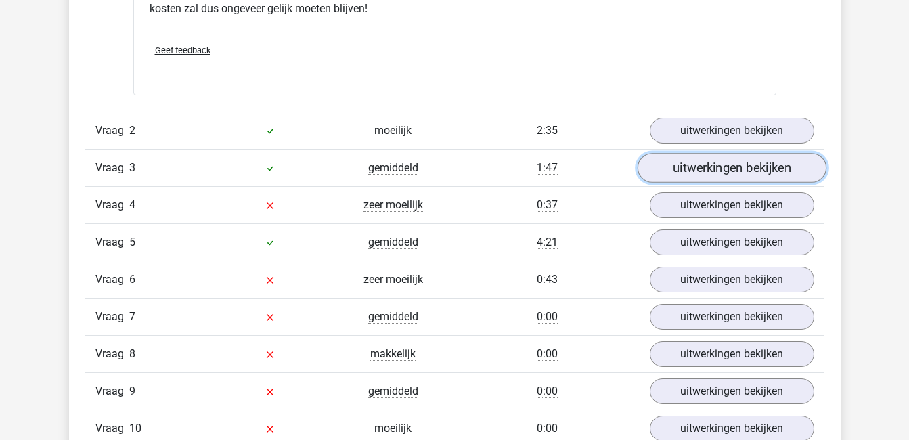
click at [742, 161] on link "uitwerkingen bekijken" at bounding box center [731, 168] width 189 height 30
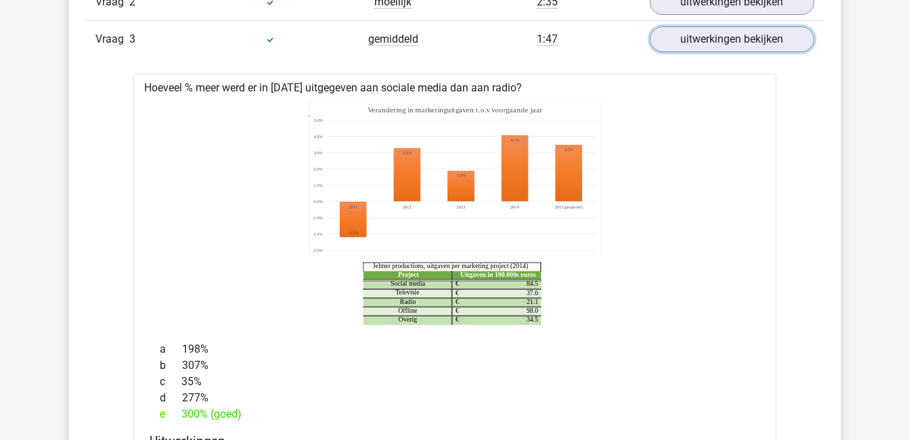
scroll to position [1576, 0]
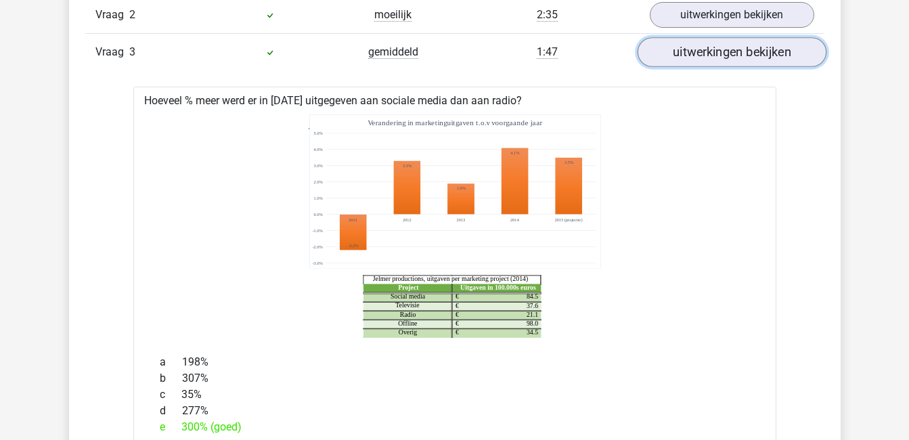
click at [739, 56] on link "uitwerkingen bekijken" at bounding box center [731, 52] width 189 height 30
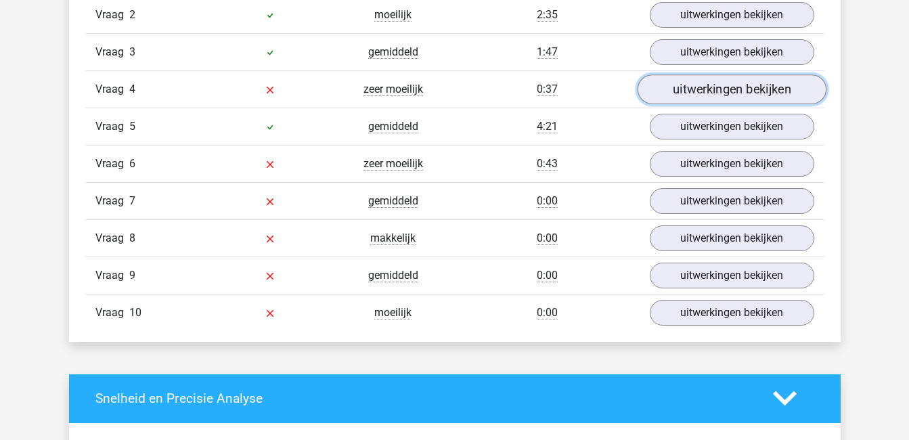
click at [740, 86] on link "uitwerkingen bekijken" at bounding box center [731, 89] width 189 height 30
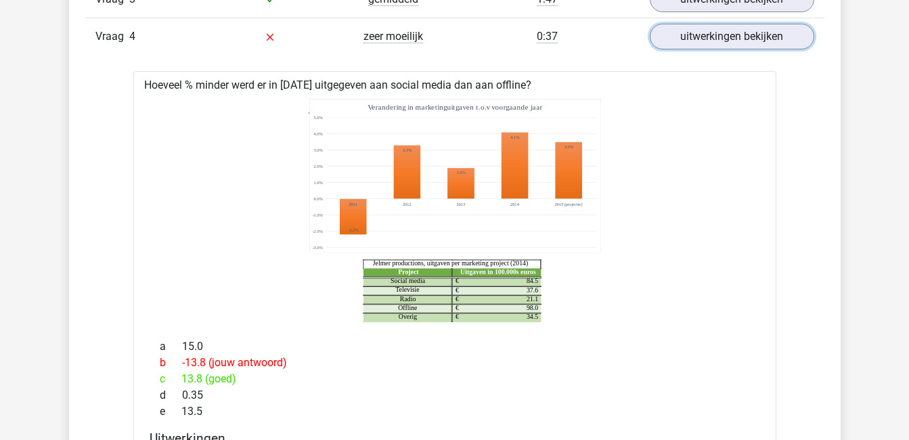
scroll to position [1628, 0]
click at [732, 49] on link "uitwerkingen bekijken" at bounding box center [731, 37] width 189 height 30
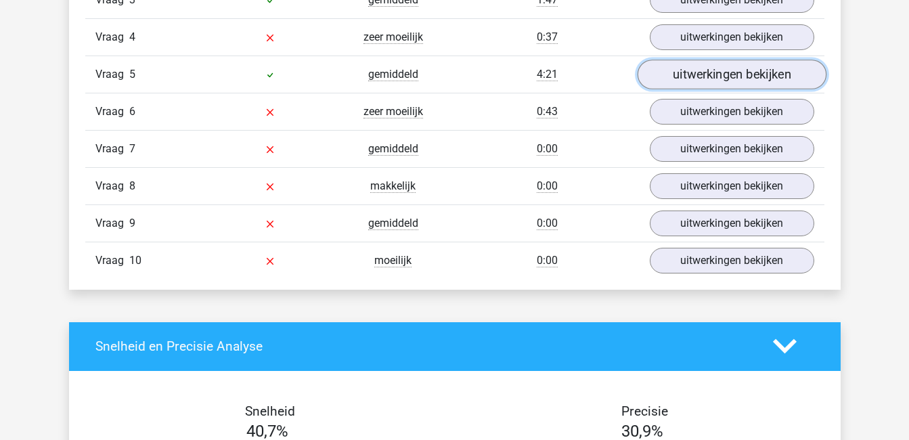
click at [739, 83] on link "uitwerkingen bekijken" at bounding box center [731, 75] width 189 height 30
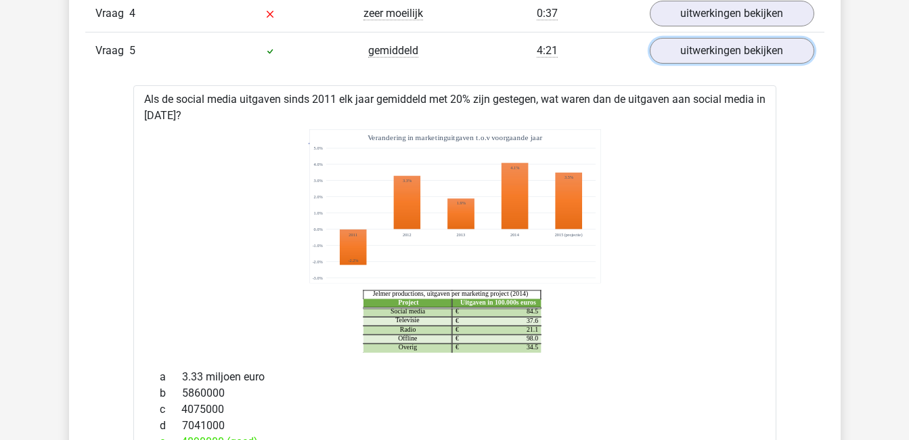
scroll to position [1640, 0]
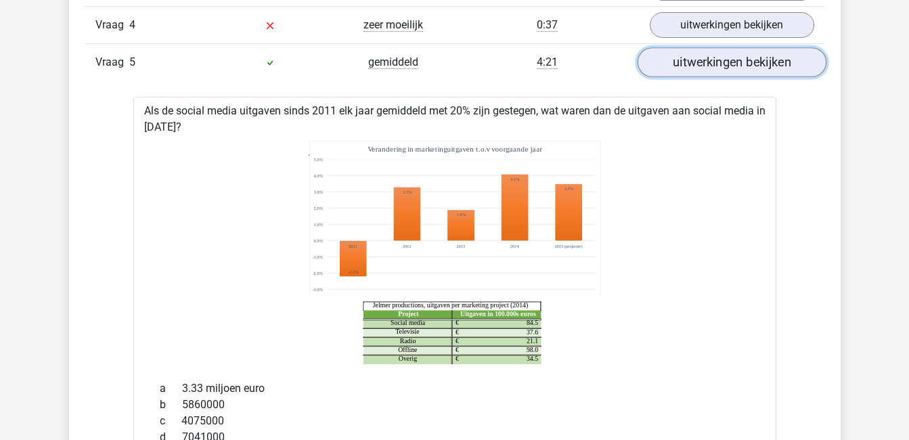
click at [770, 61] on link "uitwerkingen bekijken" at bounding box center [731, 62] width 189 height 30
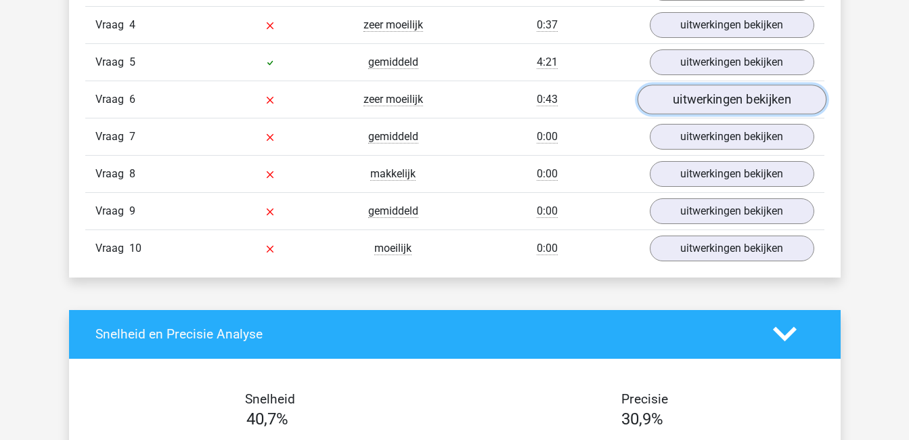
click at [775, 98] on link "uitwerkingen bekijken" at bounding box center [731, 100] width 189 height 30
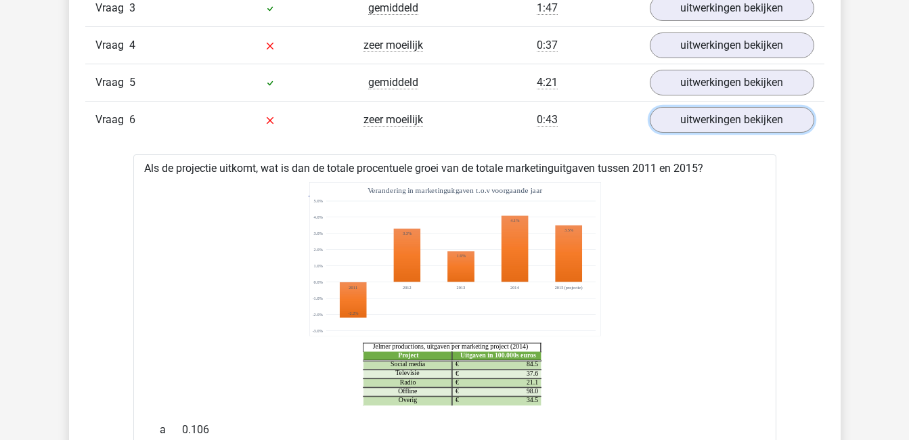
scroll to position [1619, 0]
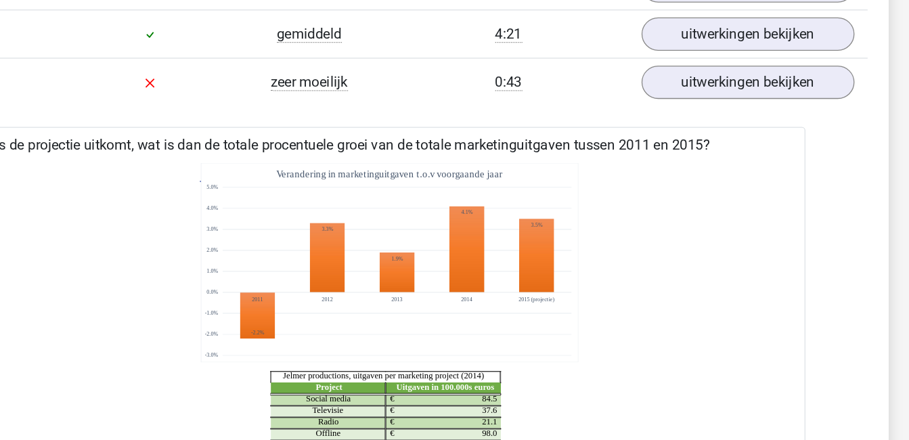
click at [706, 217] on icon "Project Uitgaven in 100.000s euros Social media 84.5 € Televisie 37.6 € Radio 2…" at bounding box center [455, 294] width 600 height 223
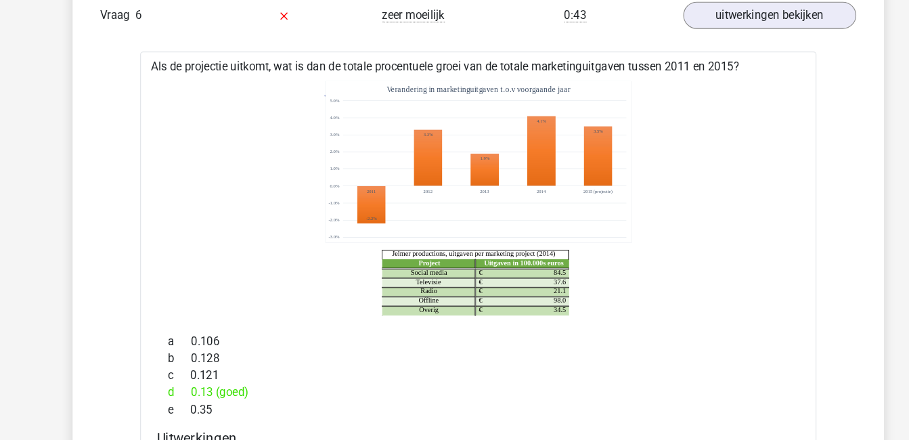
scroll to position [1673, 0]
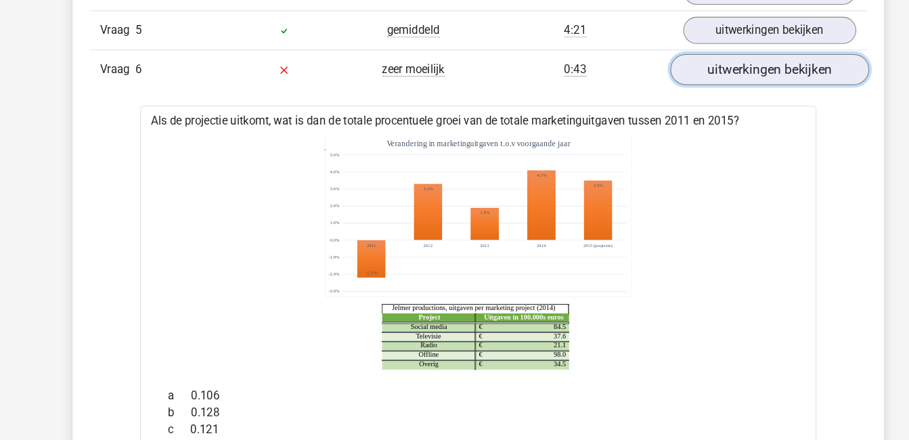
click at [697, 62] on link "uitwerkingen bekijken" at bounding box center [731, 66] width 189 height 30
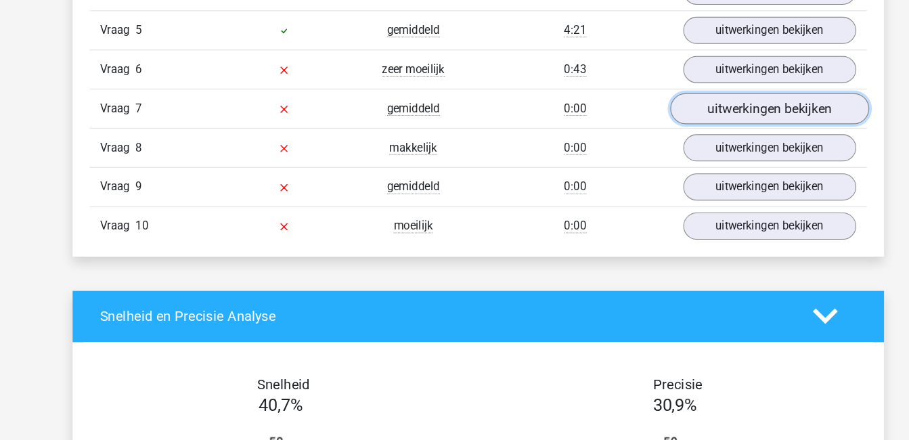
click at [712, 104] on link "uitwerkingen bekijken" at bounding box center [731, 104] width 189 height 30
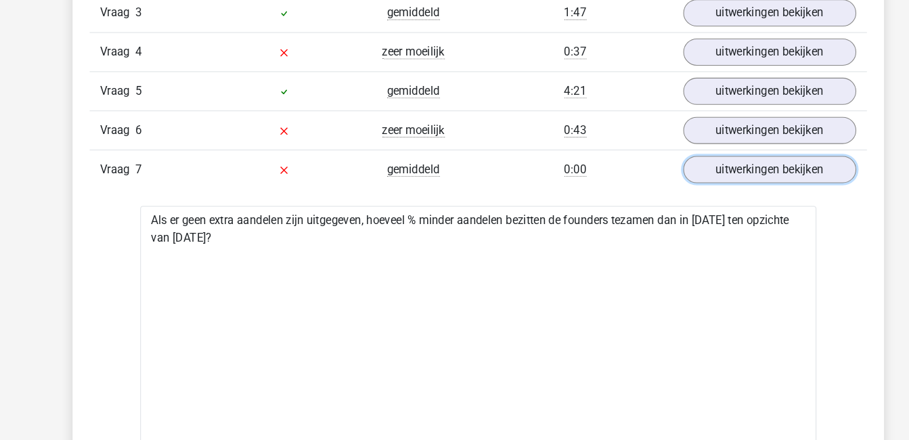
scroll to position [1615, 0]
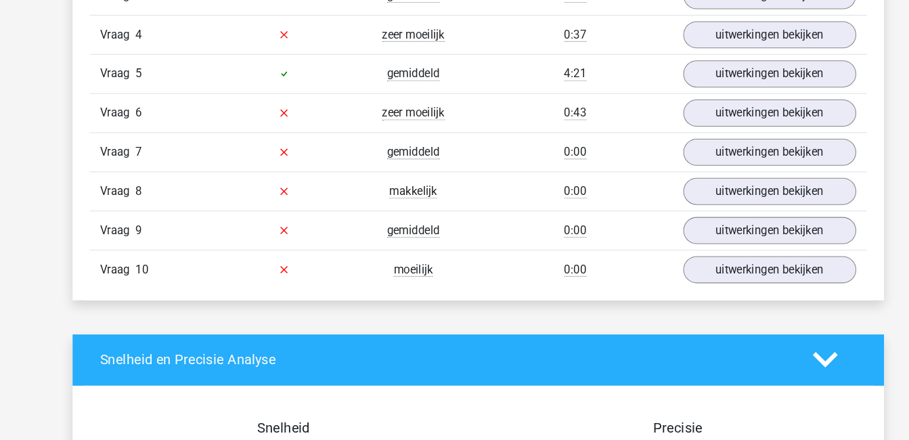
scroll to position [994, 0]
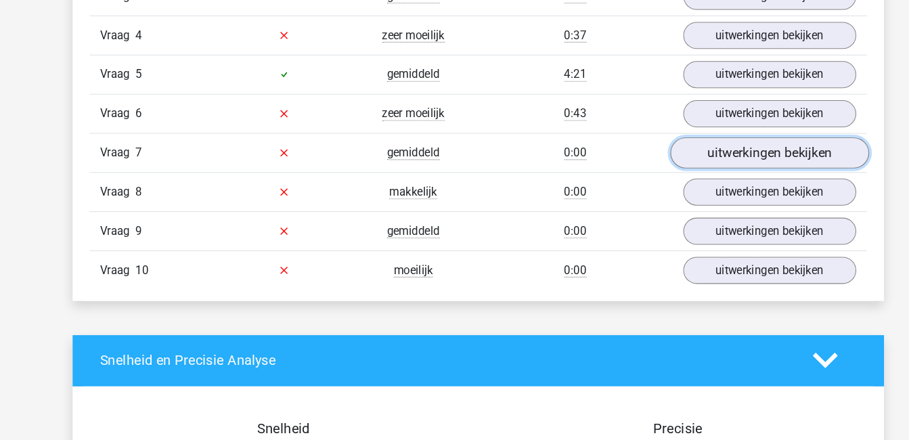
click at [754, 151] on link "uitwerkingen bekijken" at bounding box center [731, 146] width 189 height 30
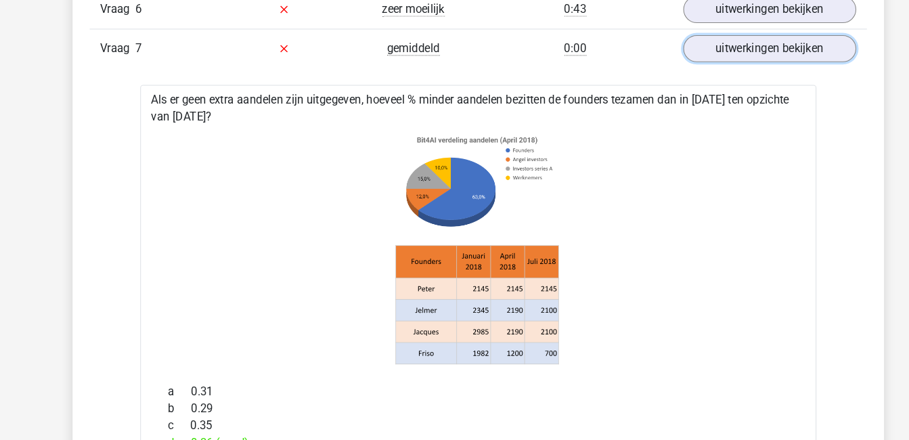
scroll to position [1092, 0]
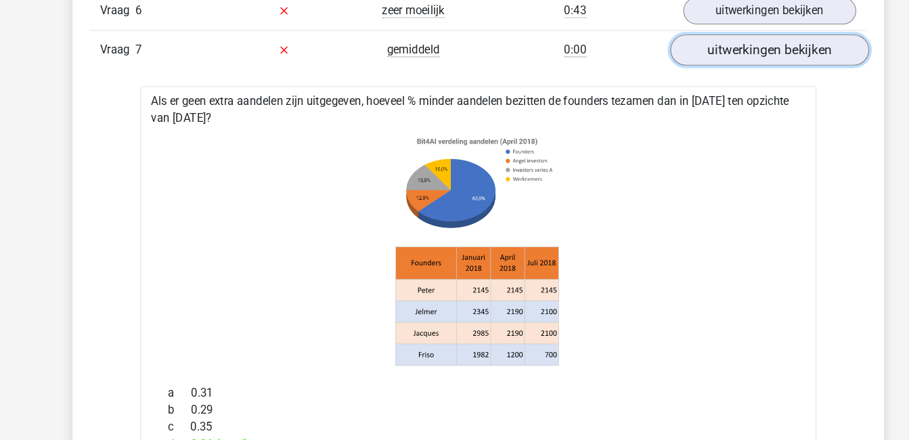
click at [690, 55] on link "uitwerkingen bekijken" at bounding box center [731, 47] width 189 height 30
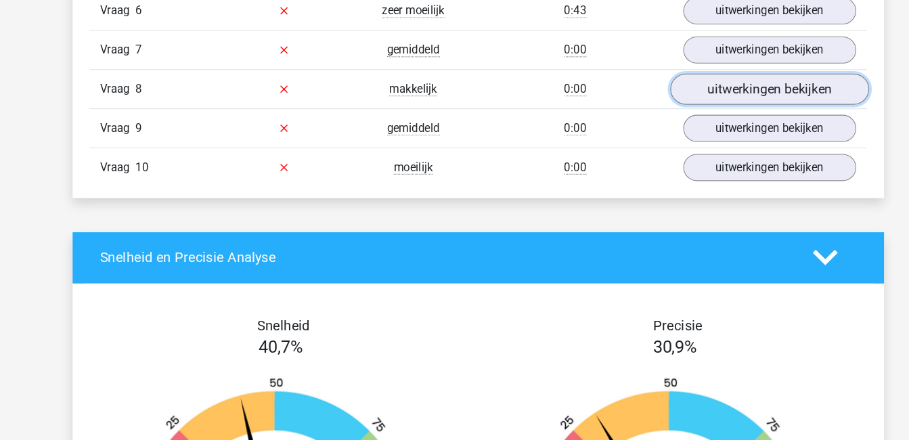
click at [690, 87] on link "uitwerkingen bekijken" at bounding box center [731, 85] width 189 height 30
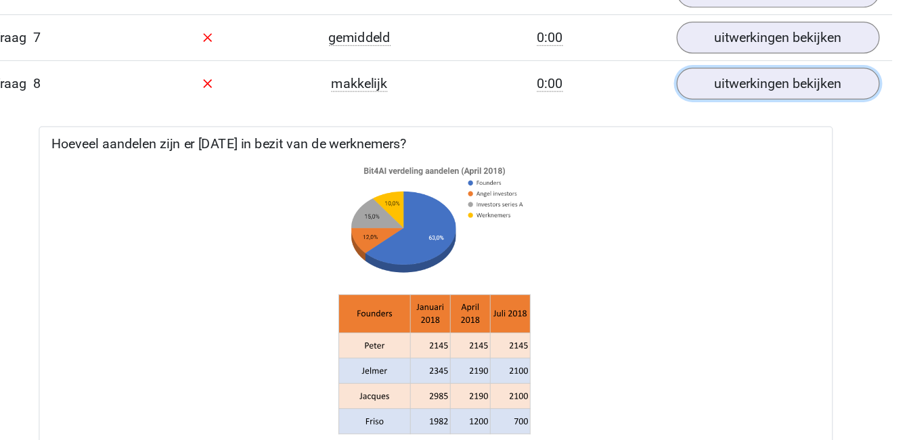
scroll to position [1108, 0]
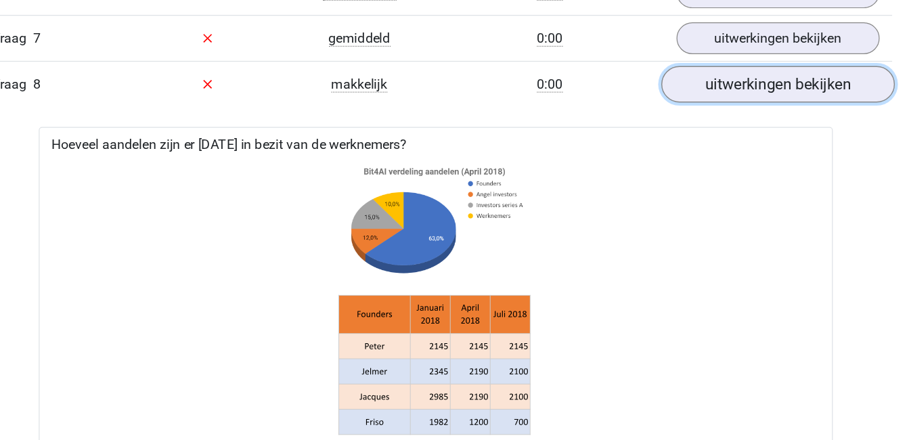
click at [715, 68] on link "uitwerkingen bekijken" at bounding box center [731, 68] width 189 height 30
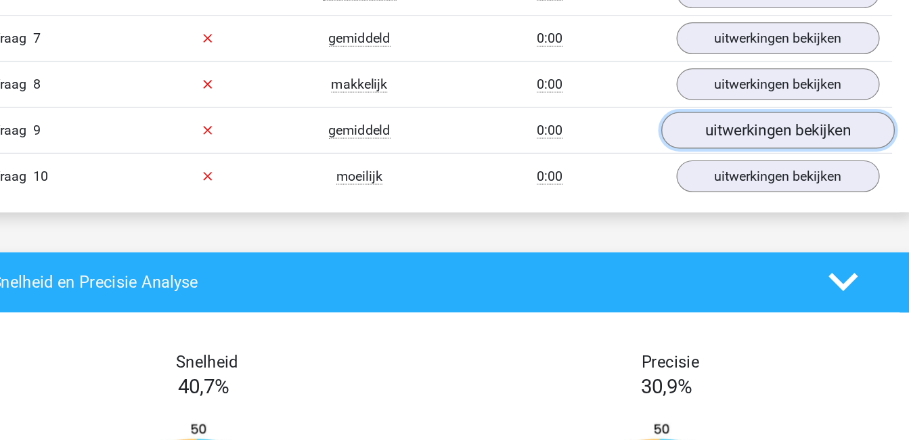
click at [690, 115] on link "uitwerkingen bekijken" at bounding box center [731, 106] width 189 height 30
